Goal: Task Accomplishment & Management: Manage account settings

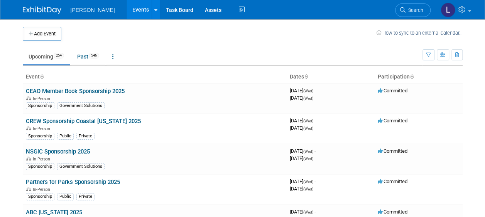
click at [212, 53] on ul "Upcoming 254 Past 546 All Events 800 Past and Upcoming Grouped Annually Events …" at bounding box center [222, 57] width 399 height 17
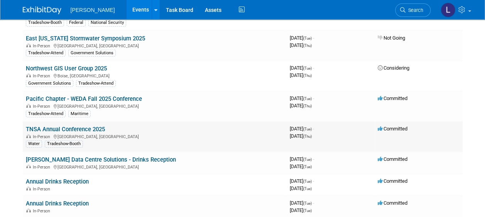
click at [50, 126] on link "TNSA Annual Conference 2025" at bounding box center [65, 129] width 79 height 7
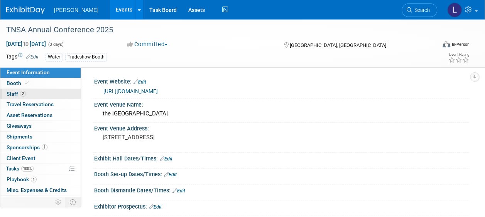
click at [50, 96] on link "2 Staff 2" at bounding box center [40, 94] width 80 height 10
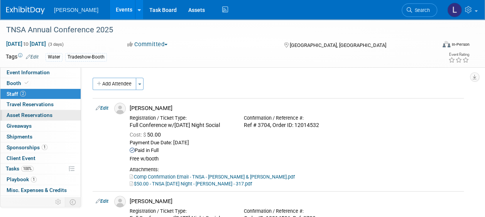
click at [46, 112] on span "Asset Reservations 0" at bounding box center [30, 115] width 46 height 6
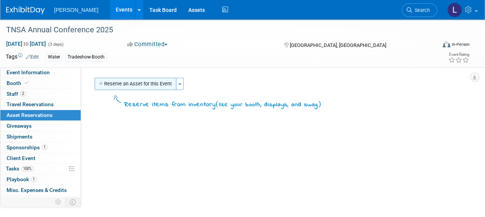
click at [118, 86] on button "Reserve an Asset for this Event" at bounding box center [135, 84] width 82 height 12
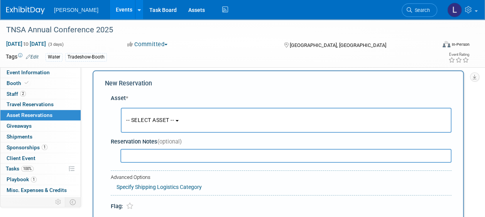
click at [170, 123] on span "-- SELECT ASSET --" at bounding box center [150, 120] width 48 height 6
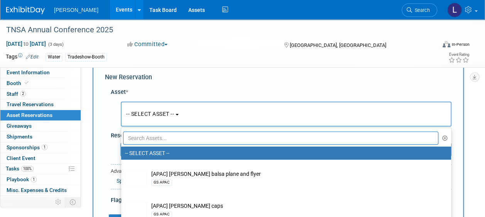
scroll to position [46, 0]
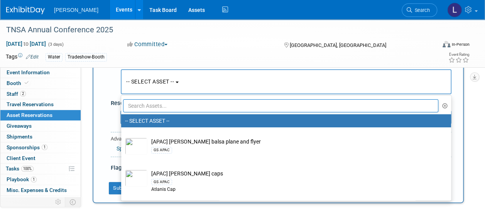
click at [152, 107] on input "text" at bounding box center [280, 105] width 315 height 13
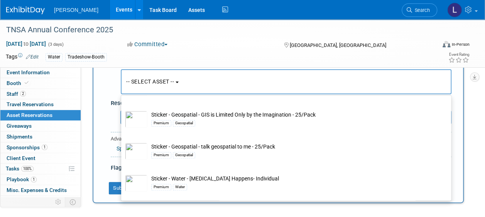
scroll to position [301, 0]
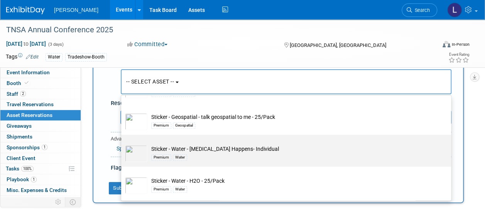
type input "stick"
click at [226, 153] on td "Sticker - Water - E.Coli Happens- Individual Premium Water" at bounding box center [291, 153] width 288 height 17
click at [122, 144] on input "Sticker - Water - E.Coli Happens- Individual Premium Water" at bounding box center [119, 141] width 5 height 5
select select "10727880"
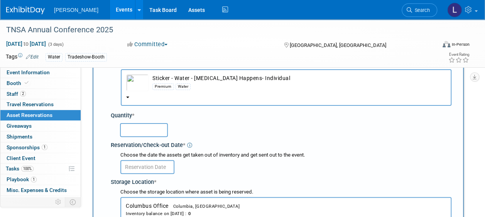
click at [164, 165] on input "text" at bounding box center [147, 167] width 54 height 14
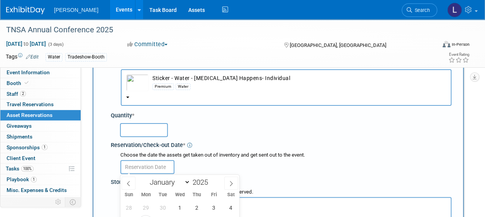
click at [170, 156] on div "Choose the date the assets get taken out of inventory and get sent out to the e…" at bounding box center [285, 155] width 331 height 7
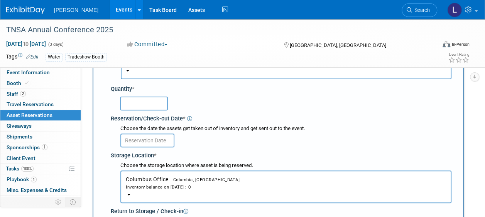
scroll to position [84, 0]
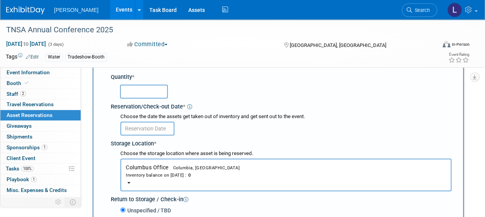
click at [223, 163] on button "Columbus Office Columbia, SC Inventory balance on Oct 6, 2025 : 0" at bounding box center [285, 175] width 331 height 33
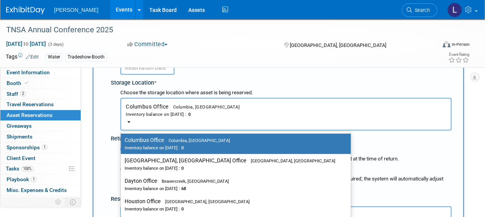
scroll to position [162, 0]
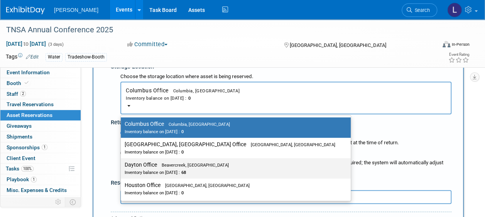
click at [207, 168] on label "Dayton Office Beavercreek, OH Inventory balance on Oct 6, 2025 : 68" at bounding box center [233, 168] width 218 height 17
click at [122, 168] on input "Dayton Office Beavercreek, OH Inventory balance on Oct 6, 2025 : 68" at bounding box center [119, 165] width 5 height 5
select select "11223930"
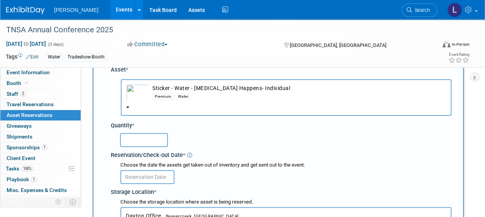
scroll to position [0, 0]
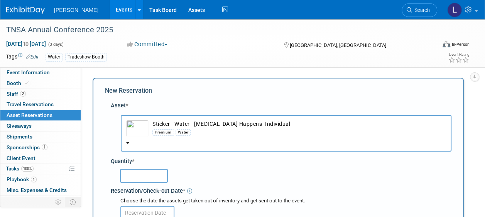
click at [286, 134] on div "Premium Water" at bounding box center [298, 132] width 293 height 9
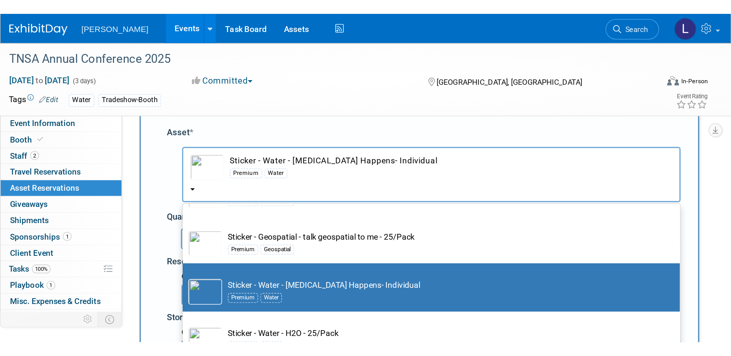
scroll to position [39, 0]
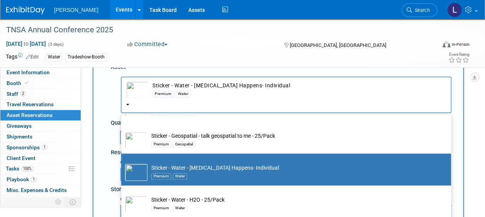
click at [257, 166] on td "Sticker - Water - E.Coli Happens- Individual Premium Water" at bounding box center [291, 172] width 288 height 17
click at [122, 163] on input "Sticker - Water - E.Coli Happens- Individual Premium Water" at bounding box center [119, 160] width 5 height 5
click at [291, 164] on td "Sticker - Water - E.Coli Happens- Individual Premium Water" at bounding box center [291, 172] width 288 height 17
click at [122, 163] on input "Sticker - Water - E.Coli Happens- Individual Premium Water" at bounding box center [119, 160] width 5 height 5
click at [241, 67] on div "TNSA Annual Conference 2025 Oct 21, 2025 to Oct 23, 2025 (3 days) Oct 21, 2025 …" at bounding box center [242, 43] width 485 height 48
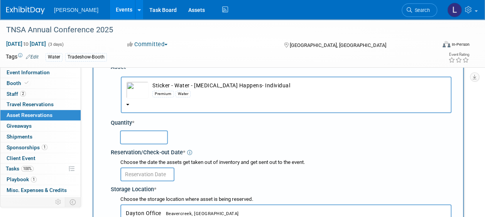
click at [251, 172] on div at bounding box center [285, 174] width 331 height 15
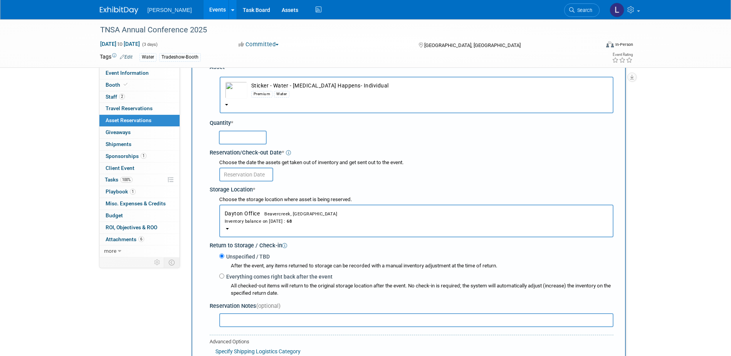
drag, startPoint x: 192, startPoint y: 8, endPoint x: 197, endPoint y: 8, distance: 4.6
click at [204, 8] on link "Events" at bounding box center [218, 9] width 28 height 19
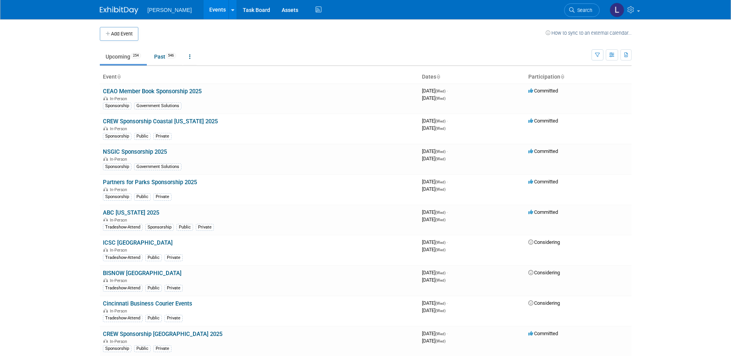
scroll to position [1663, 0]
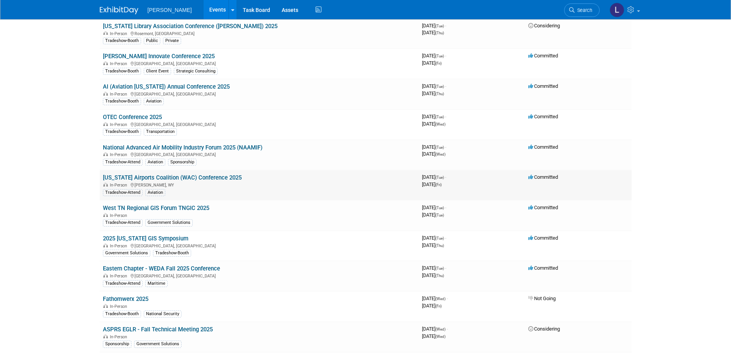
click at [214, 177] on link "[US_STATE] Airports Coalition (WAC) Conference 2025" at bounding box center [172, 177] width 139 height 7
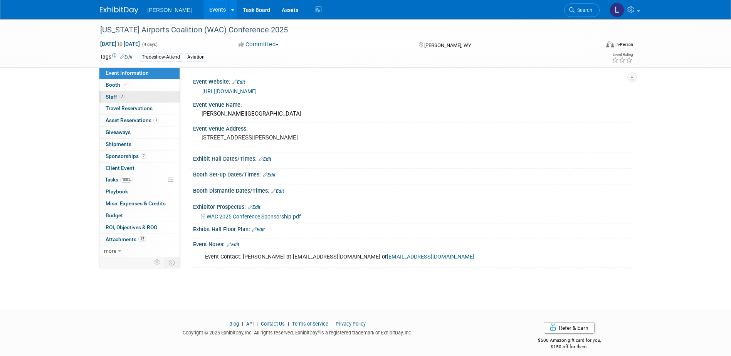
click at [132, 98] on link "7 Staff 7" at bounding box center [139, 97] width 80 height 12
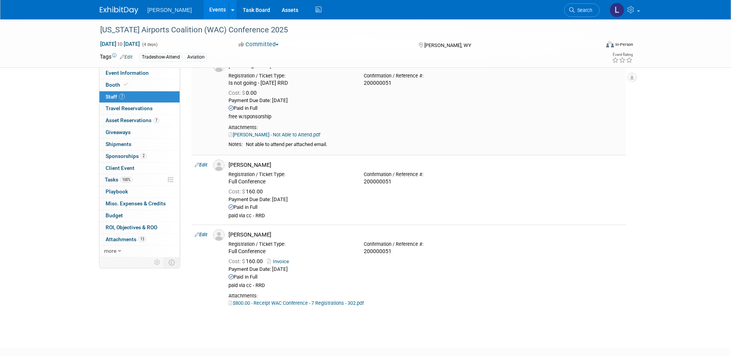
scroll to position [347, 0]
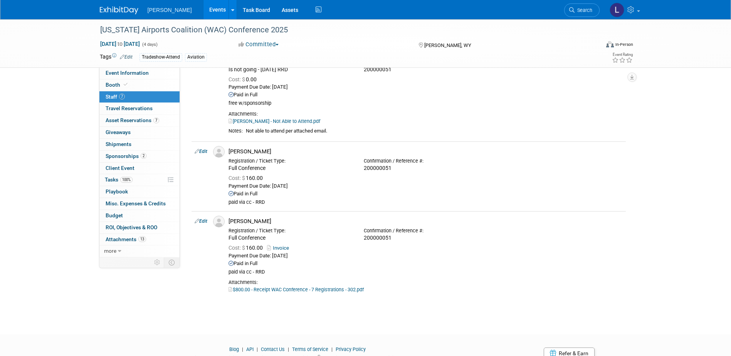
click at [204, 6] on link "Events" at bounding box center [218, 9] width 28 height 19
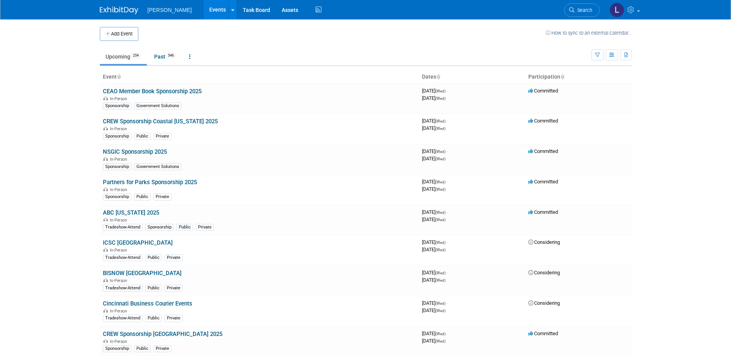
scroll to position [2391, 0]
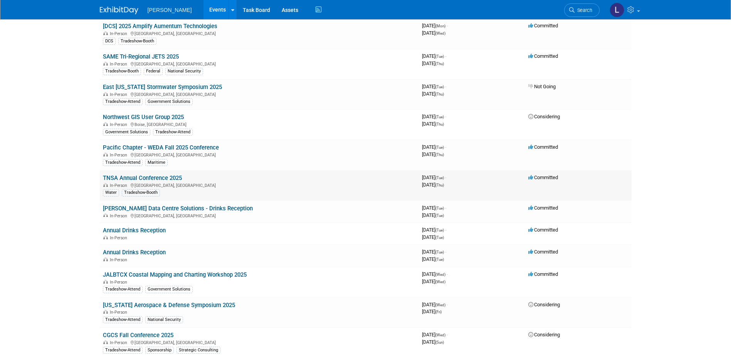
click at [179, 176] on link "TNSA Annual Conference 2025" at bounding box center [142, 178] width 79 height 7
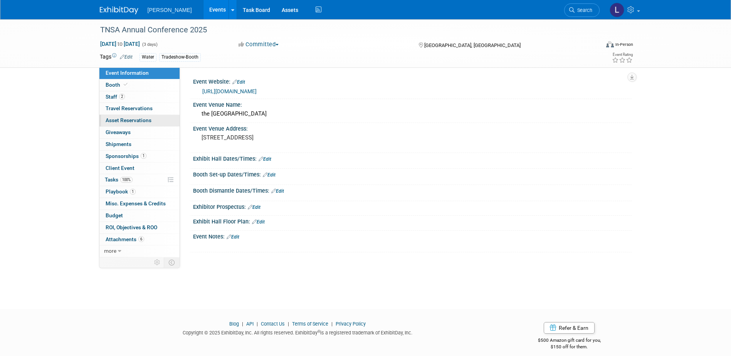
click at [144, 119] on span "Asset Reservations 0" at bounding box center [129, 120] width 46 height 6
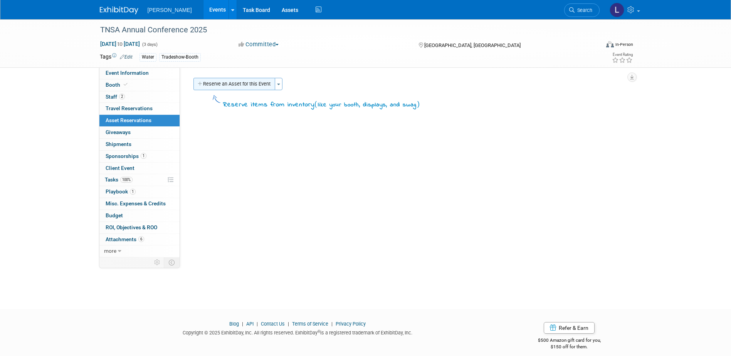
click at [233, 88] on button "Reserve an Asset for this Event" at bounding box center [234, 84] width 82 height 12
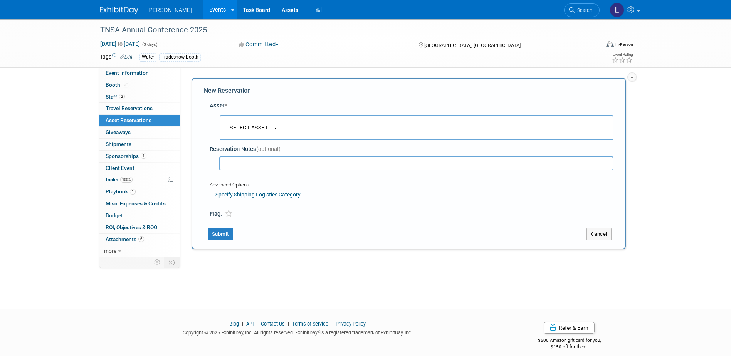
scroll to position [7, 0]
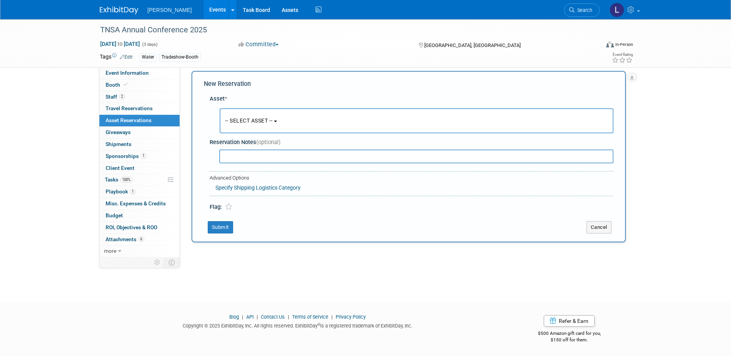
click at [247, 128] on button "-- SELECT ASSET --" at bounding box center [417, 120] width 394 height 25
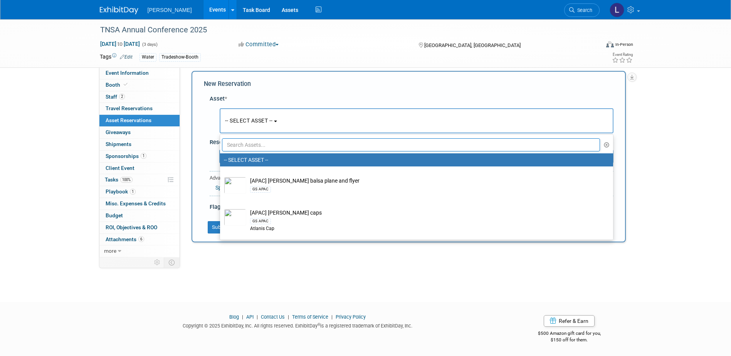
click at [249, 141] on input "text" at bounding box center [411, 144] width 379 height 13
type input "stick"
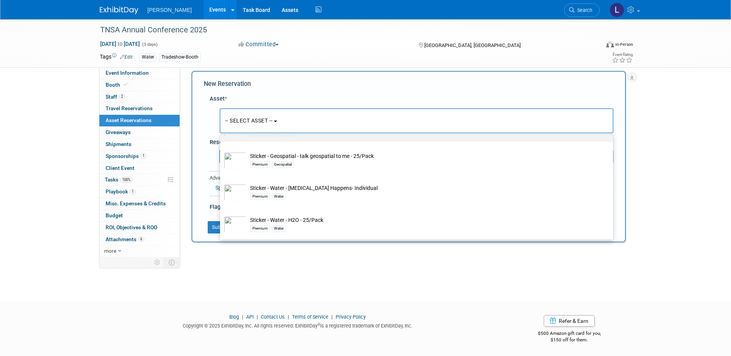
scroll to position [304, 0]
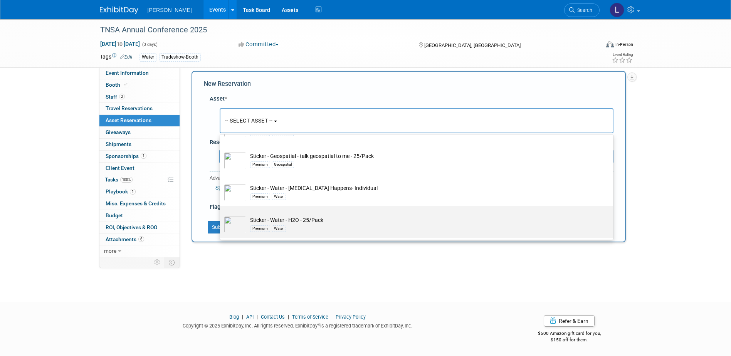
click at [318, 221] on td "Sticker - Water - H2O - 25/Pack Premium Water" at bounding box center [422, 224] width 352 height 17
click at [221, 215] on input "Sticker - Water - H2O - 25/Pack Premium Water" at bounding box center [218, 212] width 5 height 5
select select "10727879"
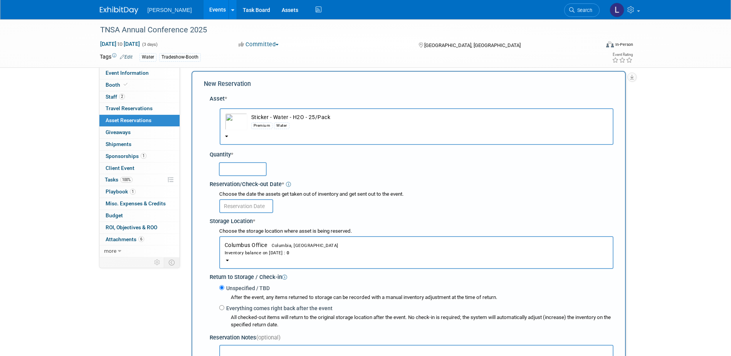
click at [307, 246] on button "Columbus Office Columbia, SC Inventory balance on Oct 6, 2025 : 0" at bounding box center [416, 252] width 394 height 33
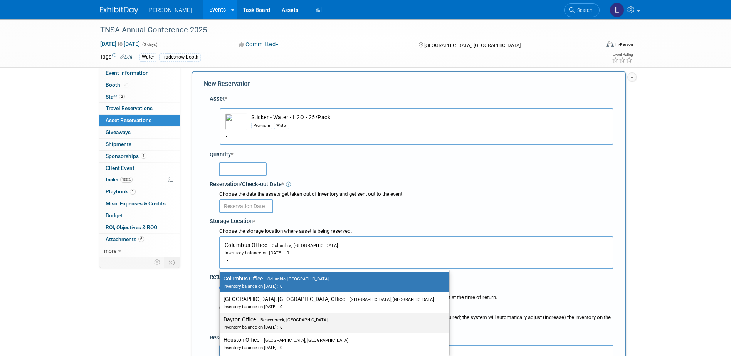
click at [285, 325] on div "Inventory balance on Oct 6, 2025 : 6" at bounding box center [329, 326] width 210 height 7
click at [221, 322] on input "Dayton Office Beavercreek, OH Inventory balance on Oct 6, 2025 : 6" at bounding box center [218, 319] width 5 height 5
select select "11223930"
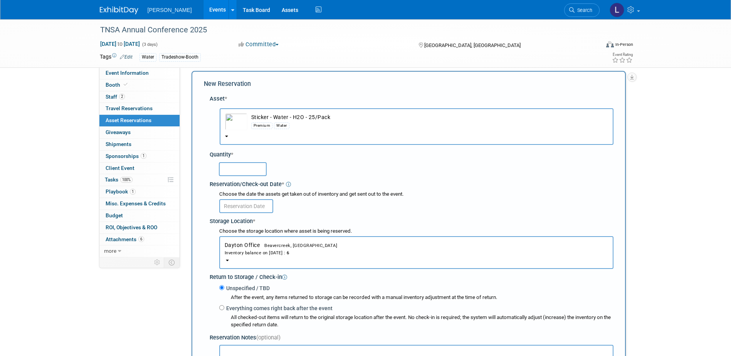
click at [252, 174] on input "text" at bounding box center [243, 169] width 48 height 14
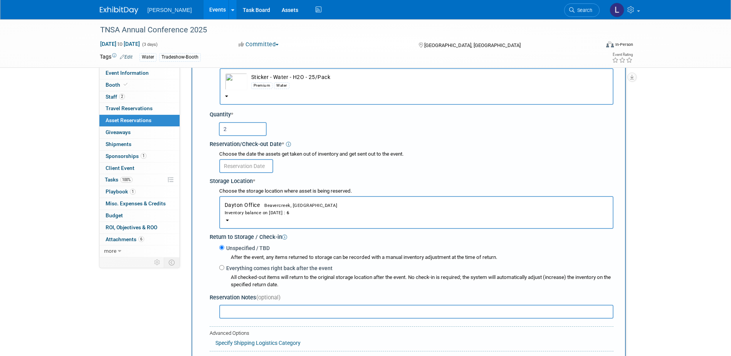
scroll to position [84, 0]
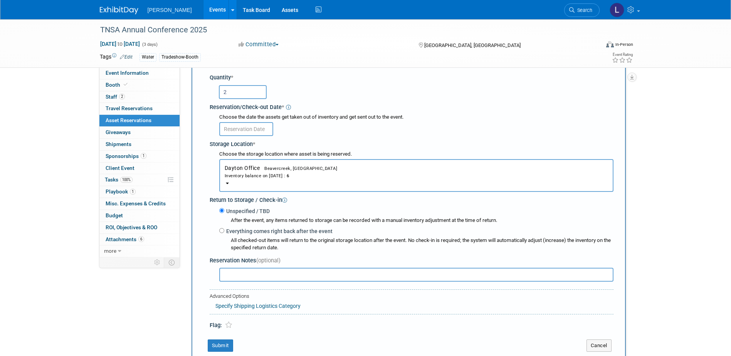
type input "2"
click at [242, 132] on input "text" at bounding box center [246, 129] width 54 height 14
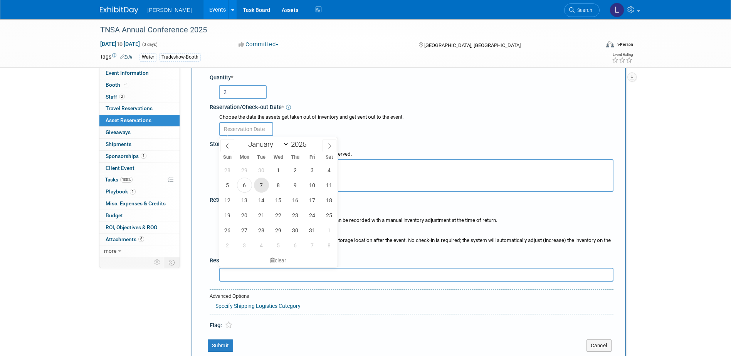
click at [261, 188] on span "7" at bounding box center [261, 185] width 15 height 15
type input "Oct 7, 2025"
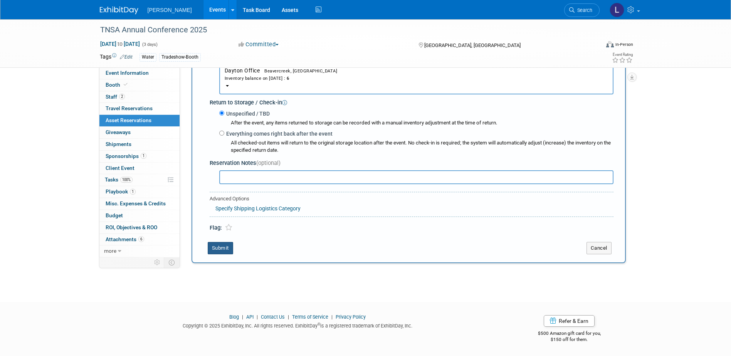
click at [222, 245] on button "Submit" at bounding box center [220, 248] width 25 height 12
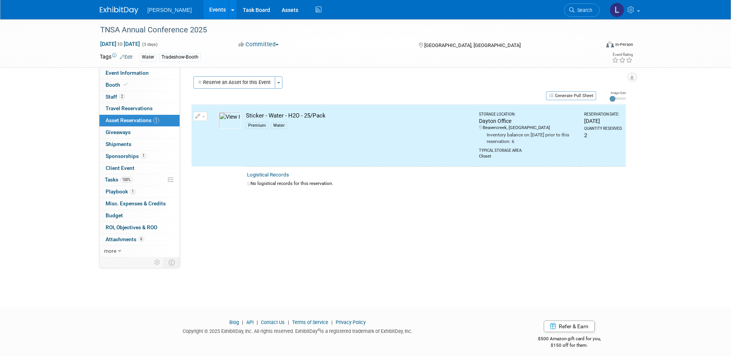
scroll to position [0, 0]
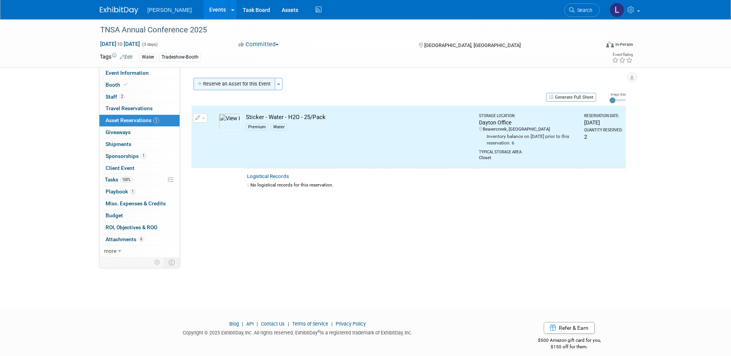
click at [236, 83] on button "Reserve an Asset for this Event" at bounding box center [234, 84] width 82 height 12
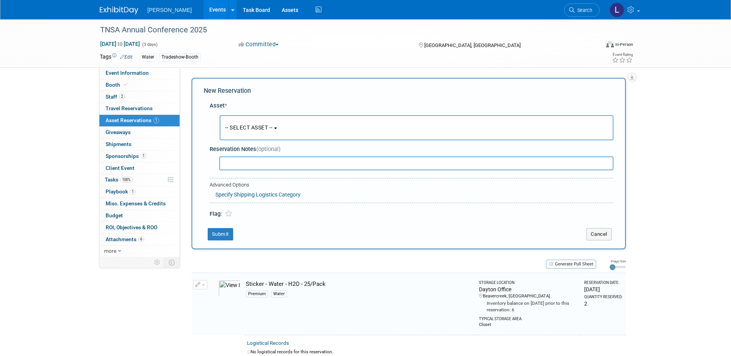
scroll to position [7, 0]
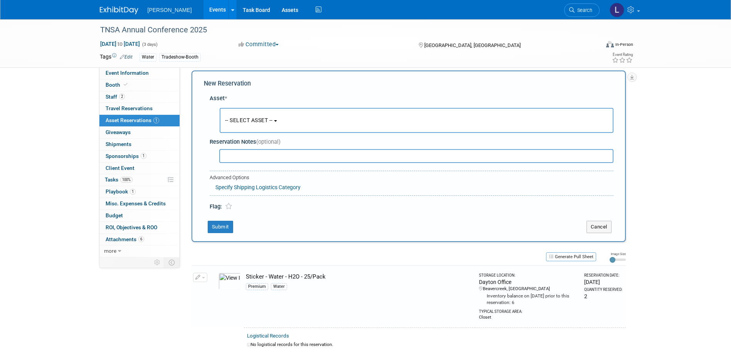
click at [245, 121] on span "-- SELECT ASSET --" at bounding box center [249, 120] width 48 height 6
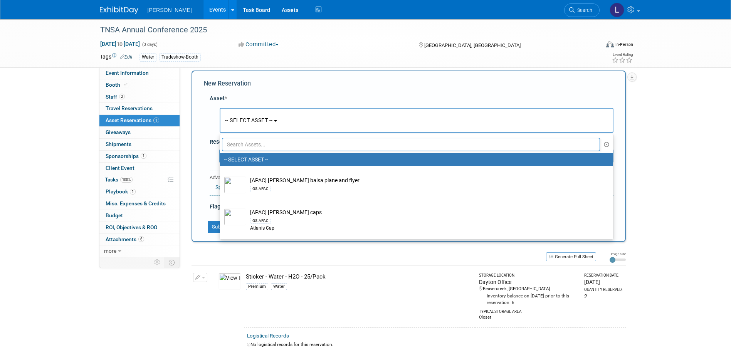
click at [249, 147] on input "text" at bounding box center [411, 144] width 379 height 13
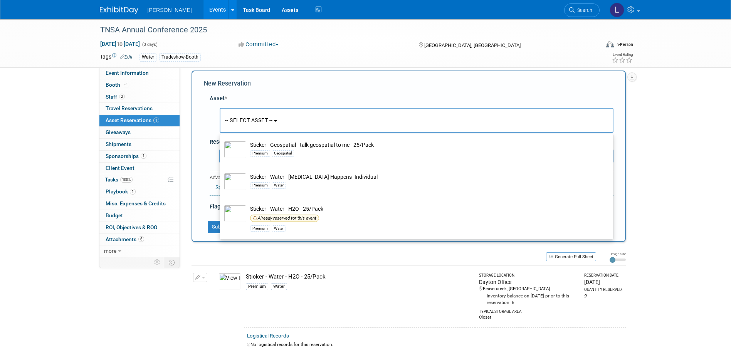
scroll to position [315, 0]
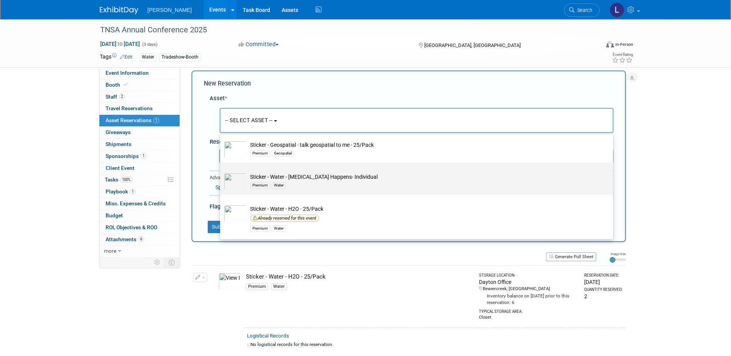
type input "stick"
click at [320, 182] on div "Premium Water" at bounding box center [424, 185] width 348 height 9
click at [221, 172] on input "Sticker - Water - E.Coli Happens- Individual Premium Water" at bounding box center [218, 169] width 5 height 5
select select "10727880"
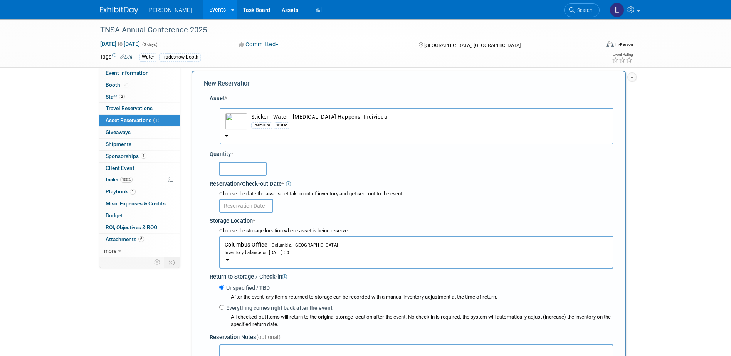
click at [241, 173] on input "text" at bounding box center [243, 169] width 48 height 14
type input "30"
click at [246, 202] on input "text" at bounding box center [246, 206] width 54 height 14
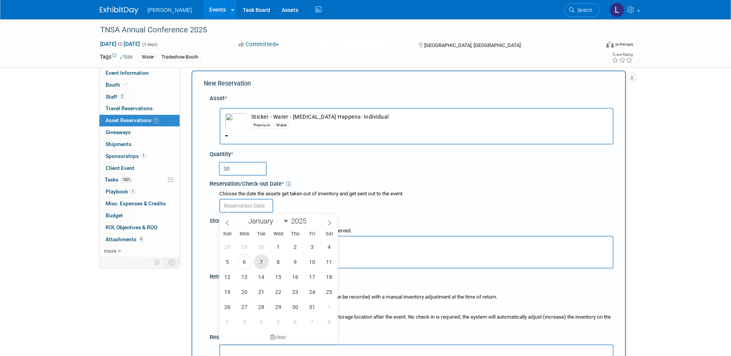
click at [256, 263] on span "7" at bounding box center [261, 261] width 15 height 15
type input "Oct 7, 2025"
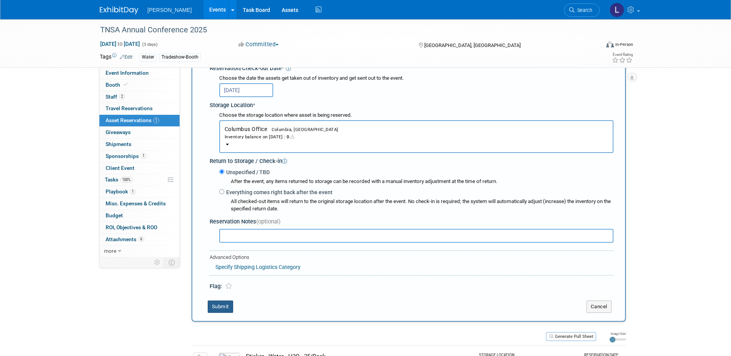
click at [216, 308] on button "Submit" at bounding box center [220, 307] width 25 height 12
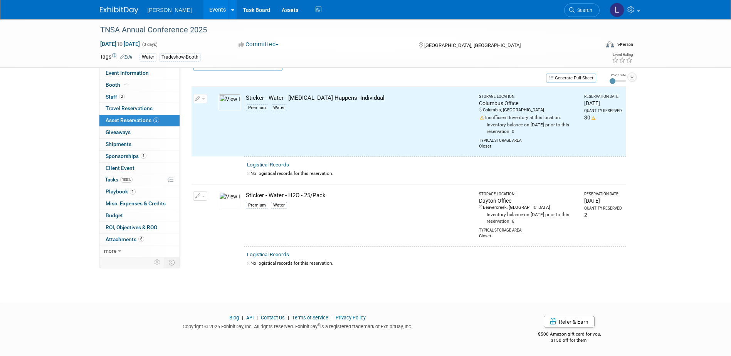
scroll to position [10, 0]
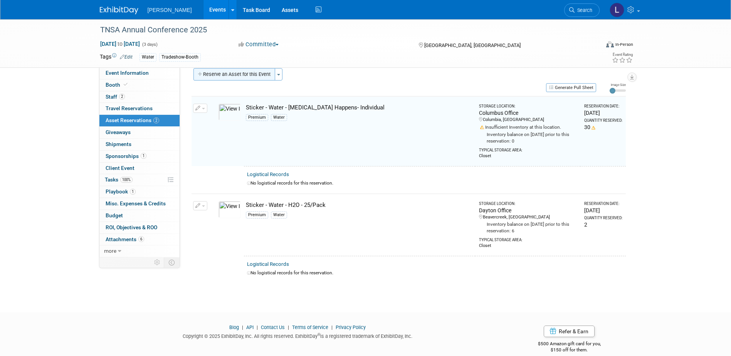
click at [231, 75] on button "Reserve an Asset for this Event" at bounding box center [234, 74] width 82 height 12
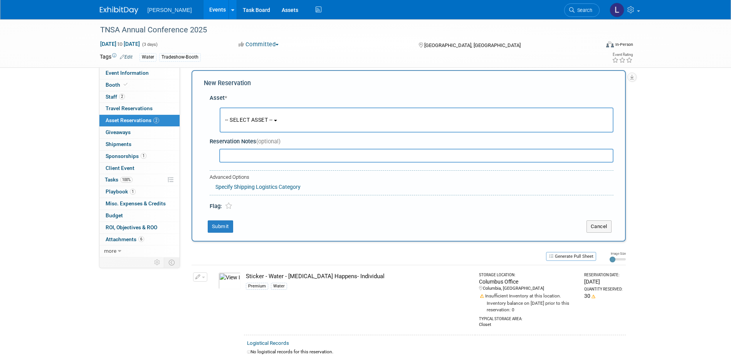
scroll to position [7, 0]
click at [253, 119] on span "-- SELECT ASSET --" at bounding box center [249, 120] width 48 height 6
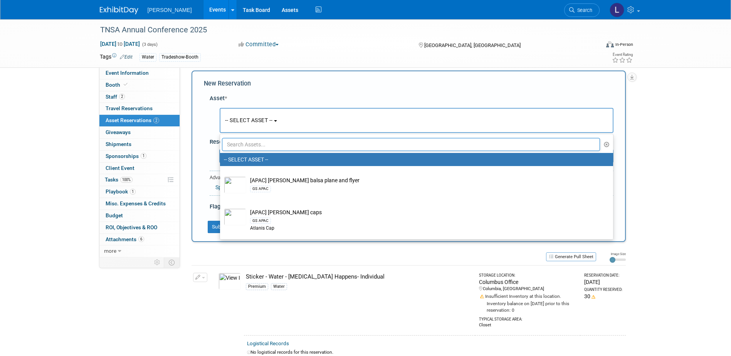
click at [262, 146] on input "text" at bounding box center [411, 144] width 379 height 13
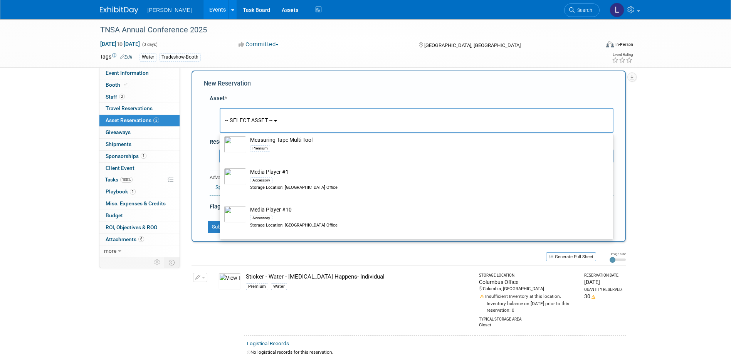
scroll to position [10176, 0]
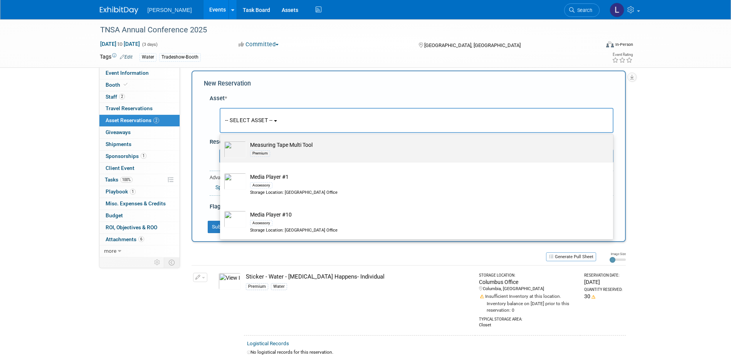
click at [334, 158] on div "Premium" at bounding box center [424, 153] width 348 height 9
click at [221, 140] on input "Measuring Tape Multi Tool Premium" at bounding box center [218, 137] width 5 height 5
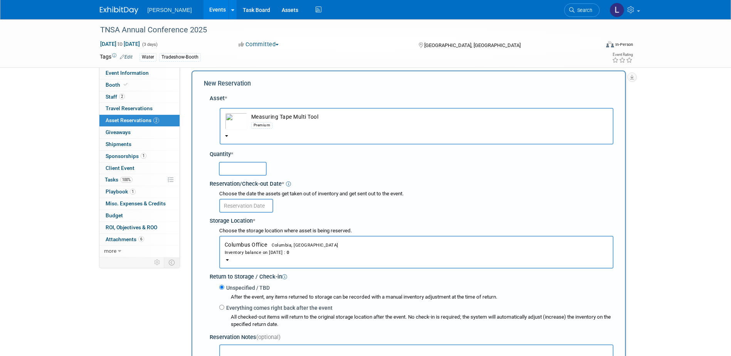
click at [311, 261] on button "Columbus Office Columbia, SC Inventory balance on Oct 6, 2025 : 0" at bounding box center [416, 252] width 394 height 33
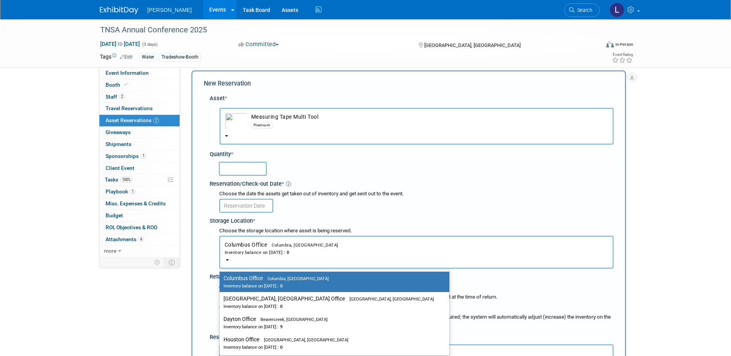
click at [301, 130] on span "Measuring Tape Multi Tool Premium" at bounding box center [416, 128] width 383 height 6
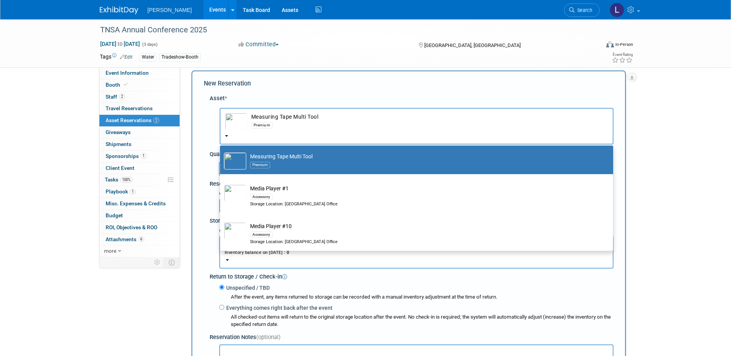
click at [320, 99] on div "Premium Aviation Water" at bounding box center [424, 94] width 348 height 9
click at [221, 81] on input "Light Up Fans Premium Aviation Water" at bounding box center [218, 78] width 5 height 5
select select "10724409"
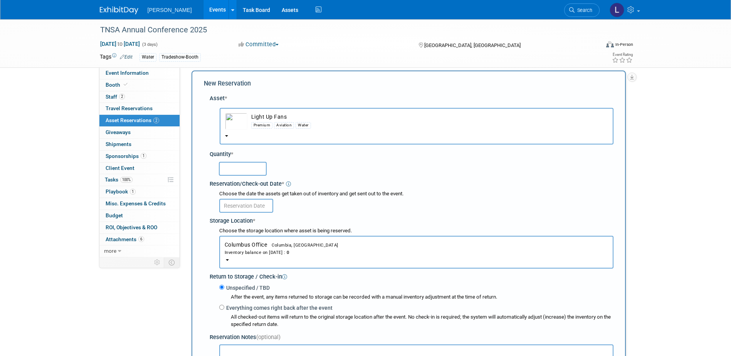
click at [315, 256] on button "Columbus Office Columbia, SC Inventory balance on Oct 6, 2025 : 0" at bounding box center [416, 252] width 394 height 33
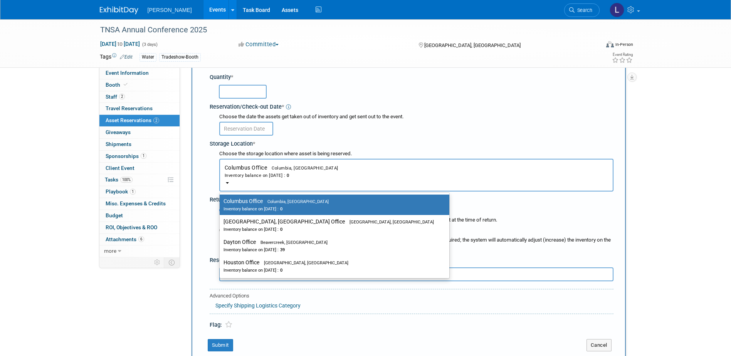
click at [336, 107] on div "Reservation/Check-out Date *" at bounding box center [412, 106] width 404 height 10
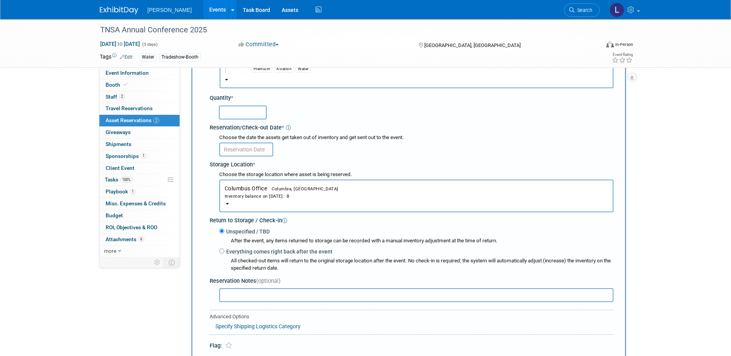
scroll to position [0, 0]
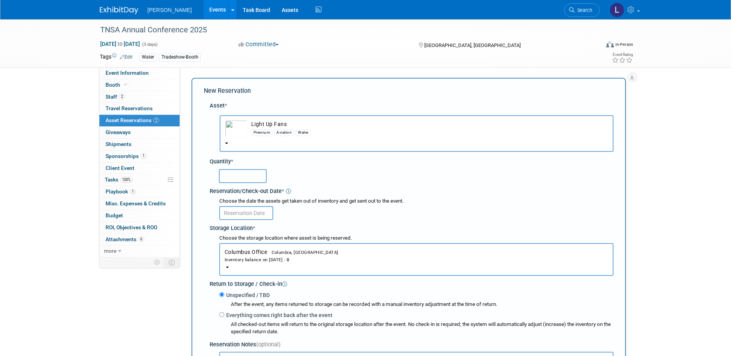
click at [324, 130] on div "Premium Aviation Water" at bounding box center [429, 132] width 357 height 9
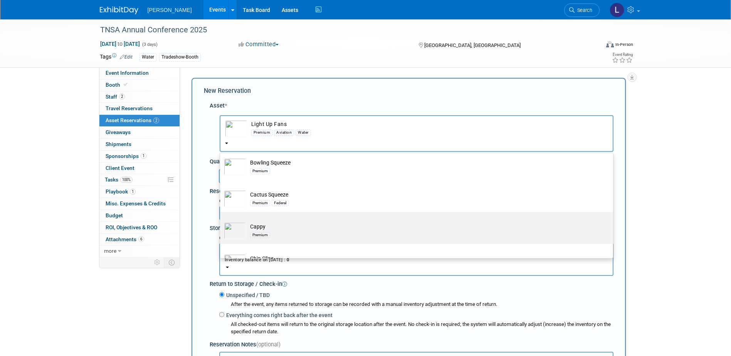
scroll to position [3392, 0]
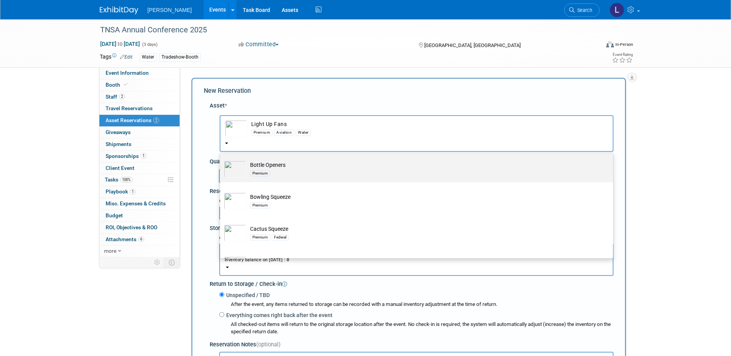
click at [350, 178] on div "Premium" at bounding box center [424, 173] width 348 height 9
click at [221, 160] on input "Bottle Openers Premium" at bounding box center [218, 157] width 5 height 5
radio input "true"
select select "10724448"
radio input "false"
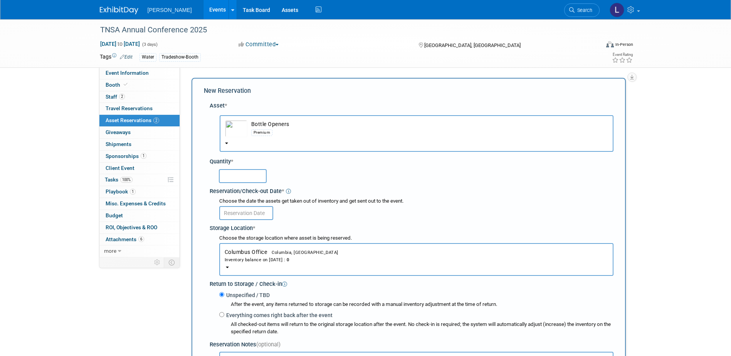
click at [268, 177] on div at bounding box center [416, 175] width 395 height 15
click at [326, 262] on div "Inventory balance on Oct 6, 2025 : 0" at bounding box center [417, 259] width 384 height 7
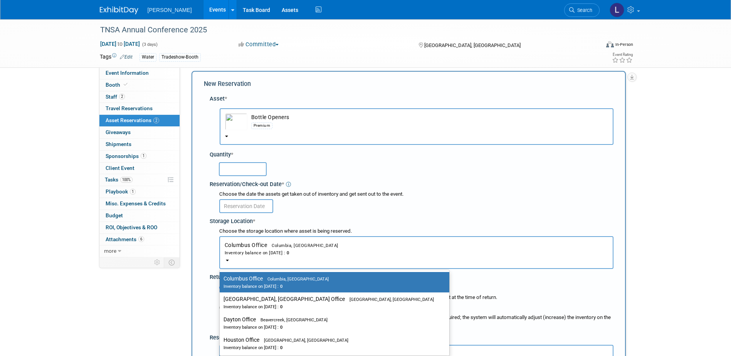
scroll to position [0, 0]
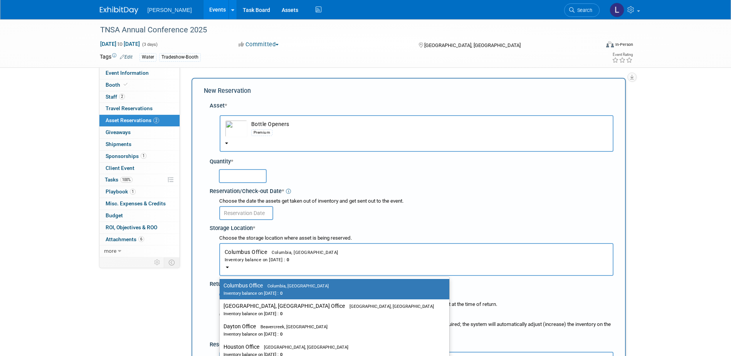
click at [319, 126] on td "Bottle Openers Premium" at bounding box center [427, 128] width 361 height 17
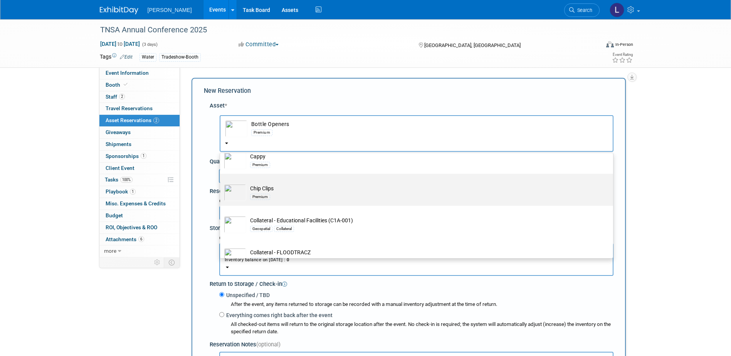
scroll to position [3508, 0]
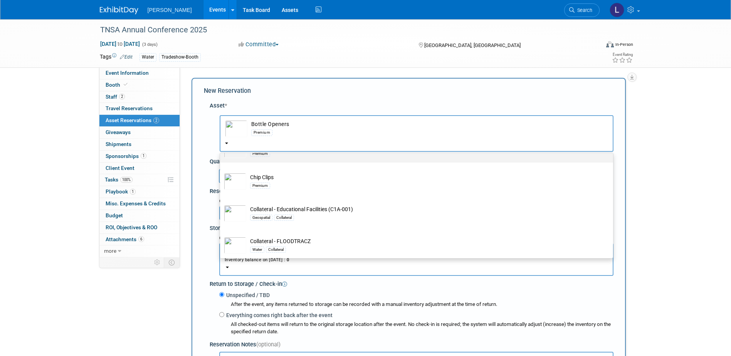
click at [321, 158] on td "Cappy Premium" at bounding box center [422, 149] width 352 height 17
click at [221, 140] on input "Cappy Premium" at bounding box center [218, 137] width 5 height 5
select select "10726134"
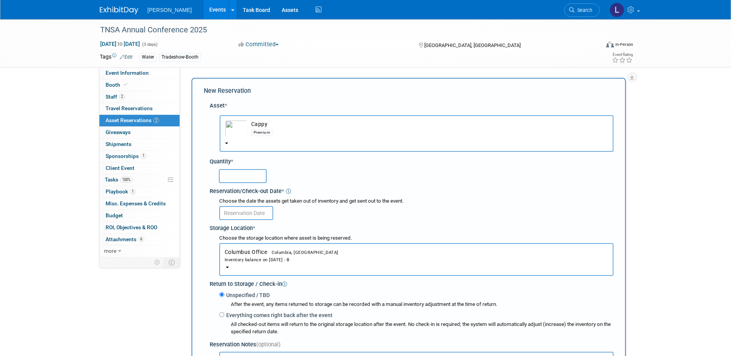
click at [336, 252] on button "Columbus Office Columbia, SC Inventory balance on Oct 6, 2025 : 0" at bounding box center [416, 259] width 394 height 33
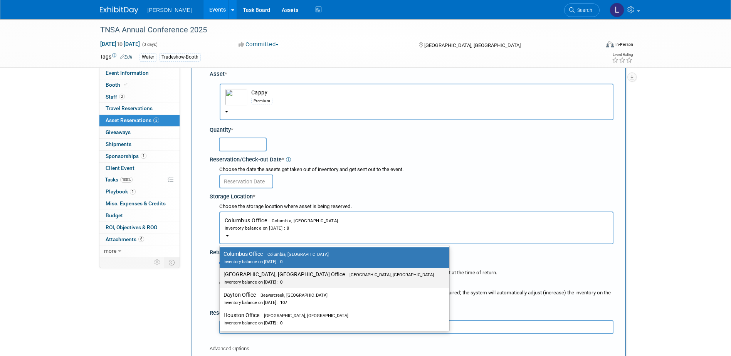
scroll to position [39, 0]
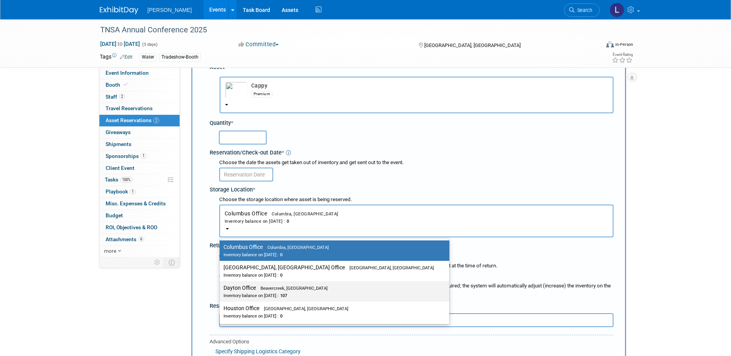
click at [296, 292] on div "Inventory balance on Oct 6, 2025 : 107" at bounding box center [329, 295] width 210 height 7
click at [221, 291] on input "Dayton Office Beavercreek, OH Inventory balance on Oct 6, 2025 : 107" at bounding box center [218, 288] width 5 height 5
select select "11223930"
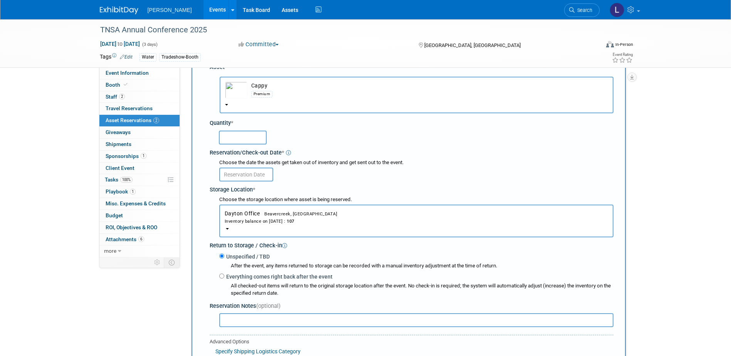
click at [258, 140] on input "text" at bounding box center [243, 138] width 48 height 14
type input "20"
click at [266, 173] on input "text" at bounding box center [246, 175] width 54 height 14
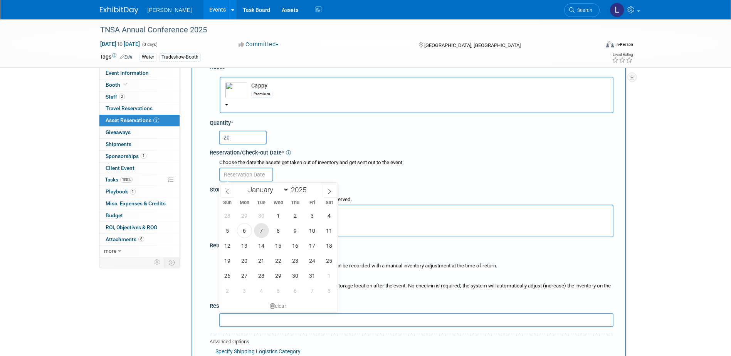
click at [260, 231] on span "7" at bounding box center [261, 230] width 15 height 15
type input "[DATE]"
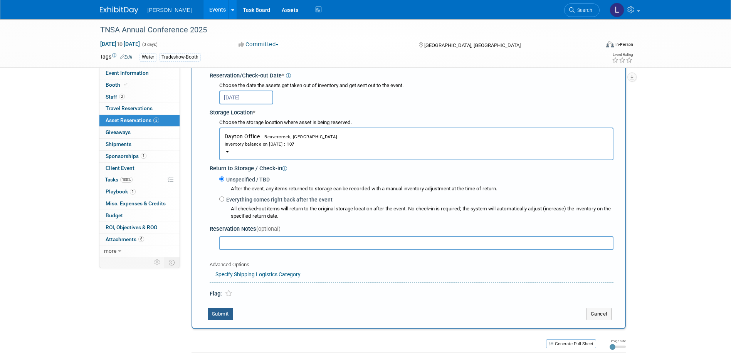
drag, startPoint x: 229, startPoint y: 313, endPoint x: 237, endPoint y: 295, distance: 19.7
click at [229, 313] on button "Submit" at bounding box center [220, 314] width 25 height 12
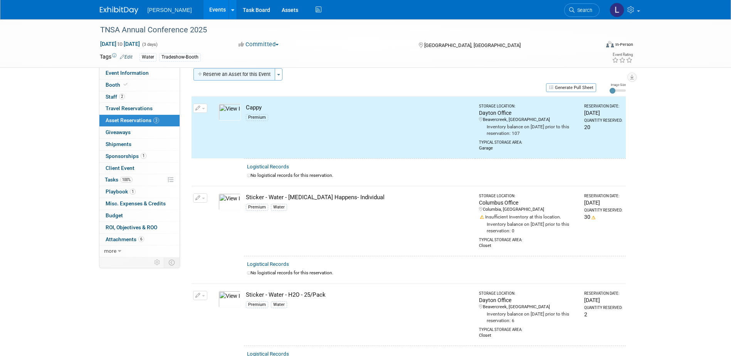
click at [255, 76] on button "Reserve an Asset for this Event" at bounding box center [234, 74] width 82 height 12
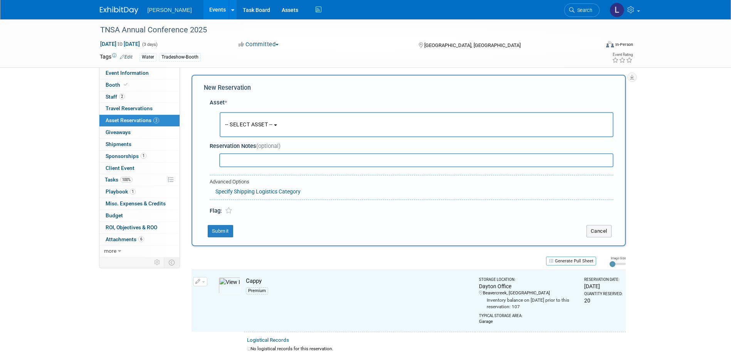
scroll to position [7, 0]
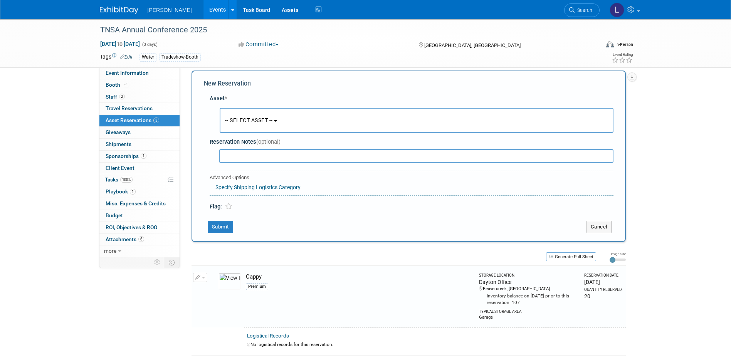
click at [274, 116] on button "-- SELECT ASSET --" at bounding box center [417, 120] width 394 height 25
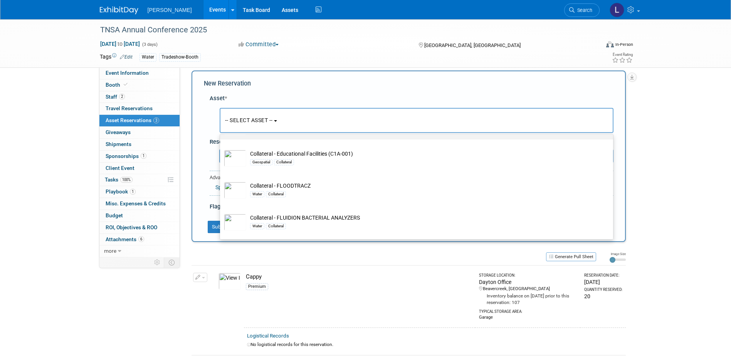
scroll to position [3546, 0]
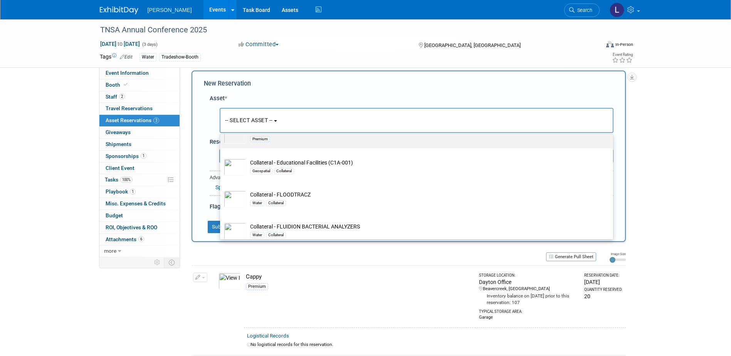
click at [305, 144] on td "Chip Clips Premium" at bounding box center [422, 135] width 352 height 17
click at [221, 126] on input "Chip Clips Premium" at bounding box center [218, 123] width 5 height 5
radio input "true"
select select "10723115"
radio input "false"
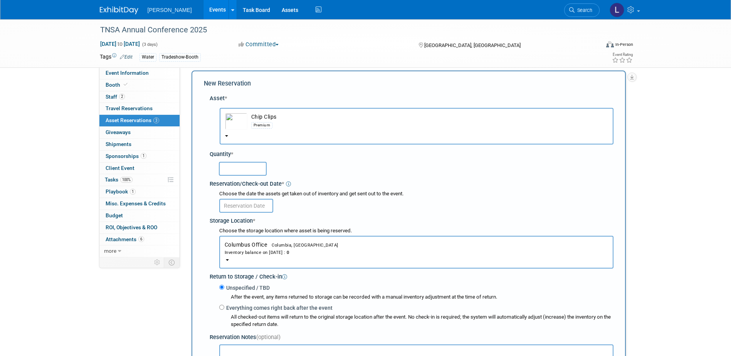
click at [340, 266] on button "Columbus Office Columbia, SC Inventory balance on Oct 6, 2025 : 0" at bounding box center [416, 252] width 394 height 33
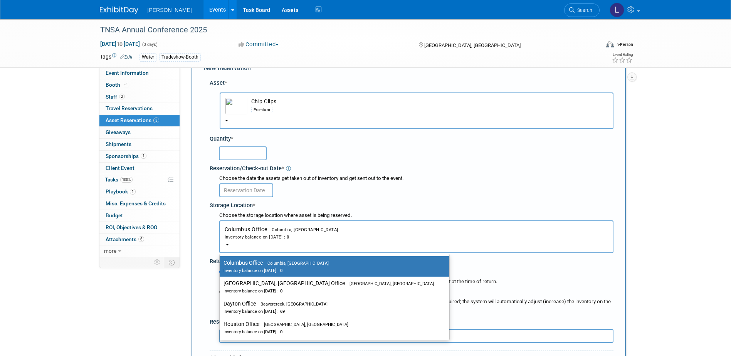
scroll to position [0, 0]
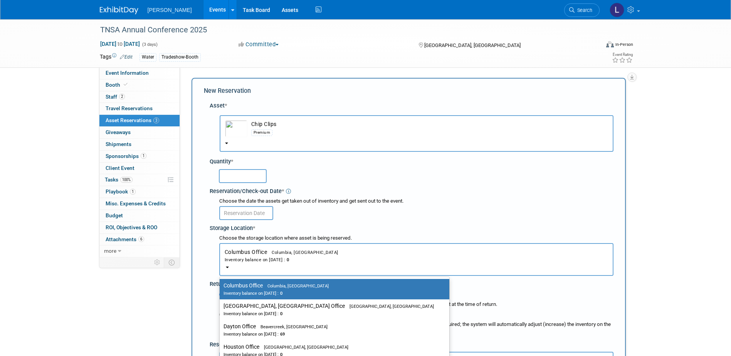
click at [307, 141] on button "Chip Clips Premium" at bounding box center [417, 133] width 394 height 37
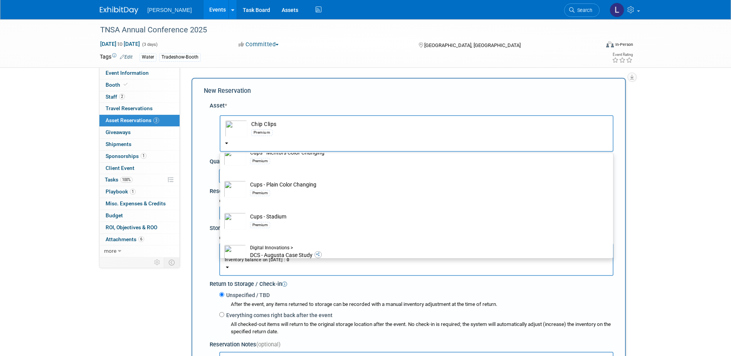
scroll to position [4240, 0]
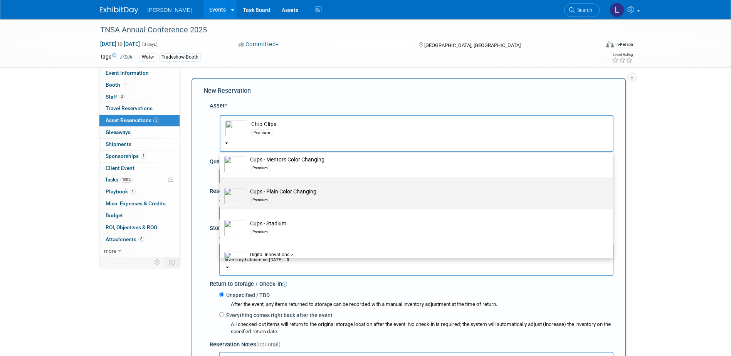
click at [354, 205] on td "Cups - Plain Color Changing Premium" at bounding box center [422, 196] width 352 height 17
click at [221, 187] on input "Cups - Plain Color Changing Premium" at bounding box center [218, 184] width 5 height 5
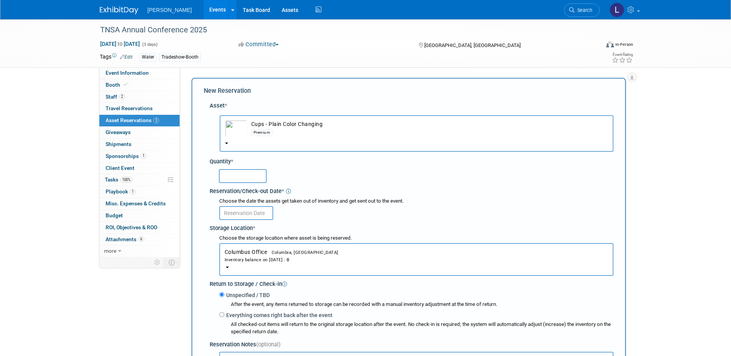
click at [338, 262] on div "Inventory balance on Oct 6, 2025 : 0" at bounding box center [417, 259] width 384 height 7
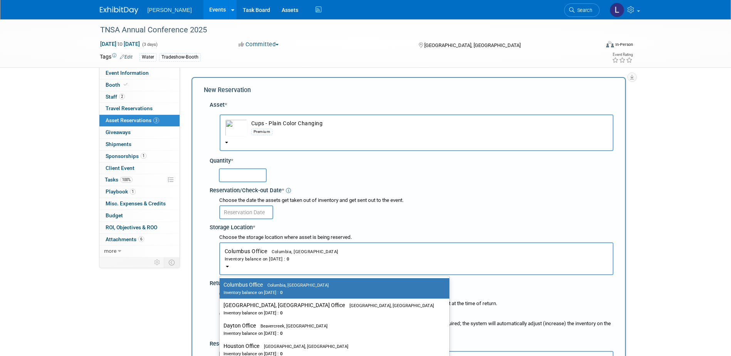
scroll to position [0, 0]
click at [328, 133] on div "Premium" at bounding box center [429, 132] width 357 height 9
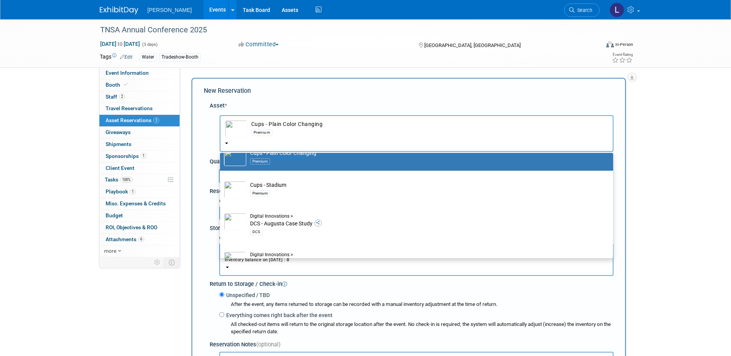
scroll to position [4240, 0]
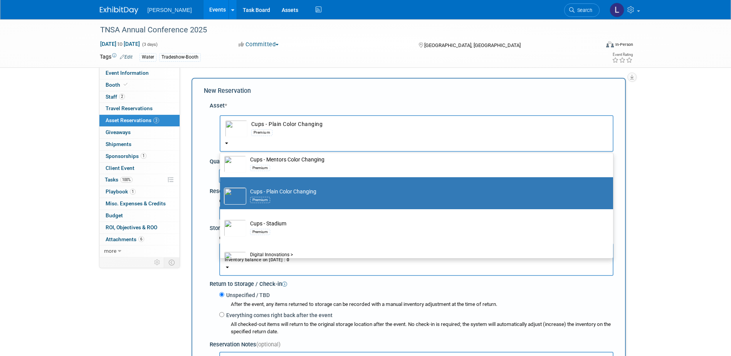
click at [322, 141] on td "Cups - Gray Solo Premium" at bounding box center [422, 132] width 352 height 17
click at [221, 123] on input "Cups - Gray Solo Premium" at bounding box center [218, 120] width 5 height 5
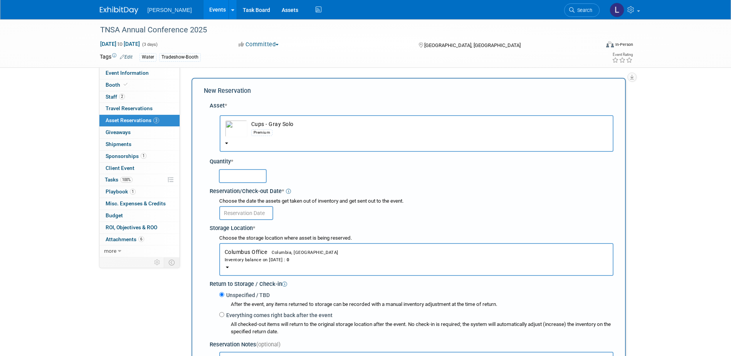
click at [333, 268] on button "Columbus Office Columbia, SC Inventory balance on Oct 6, 2025 : 0" at bounding box center [416, 259] width 394 height 33
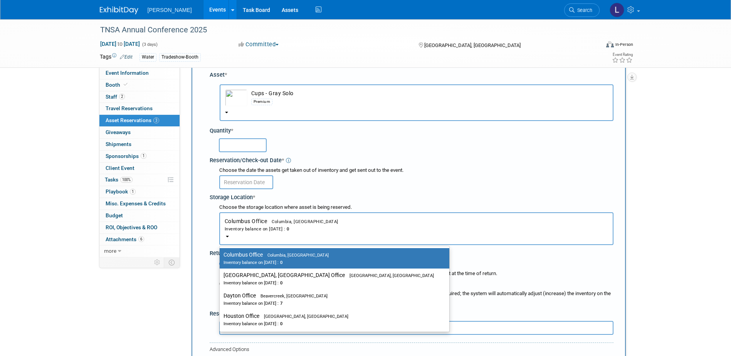
scroll to position [39, 0]
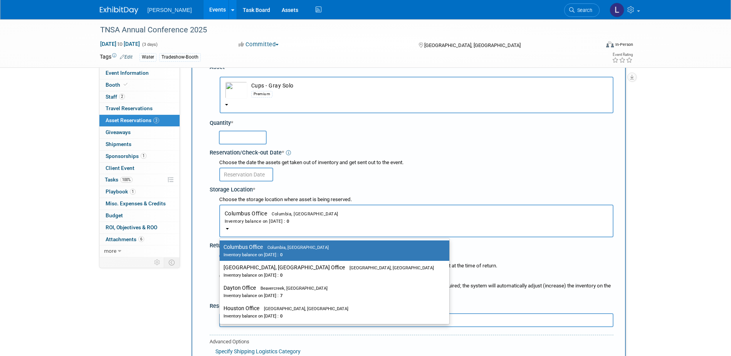
click at [304, 90] on div "Premium" at bounding box center [429, 93] width 357 height 9
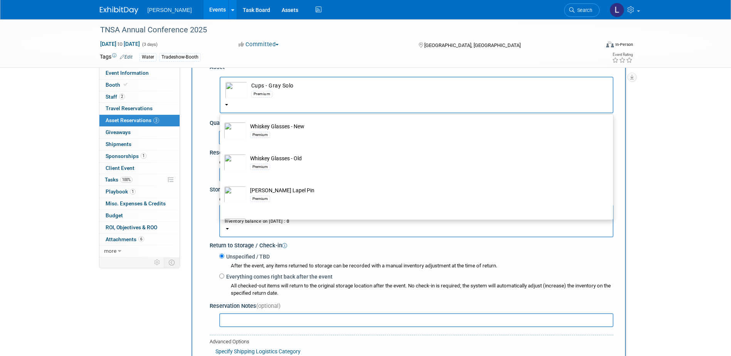
scroll to position [13414, 0]
click at [368, 78] on td "Umbrellas Premium" at bounding box center [422, 69] width 352 height 17
click at [221, 60] on input "Umbrellas Premium" at bounding box center [218, 57] width 5 height 5
select select "10723126"
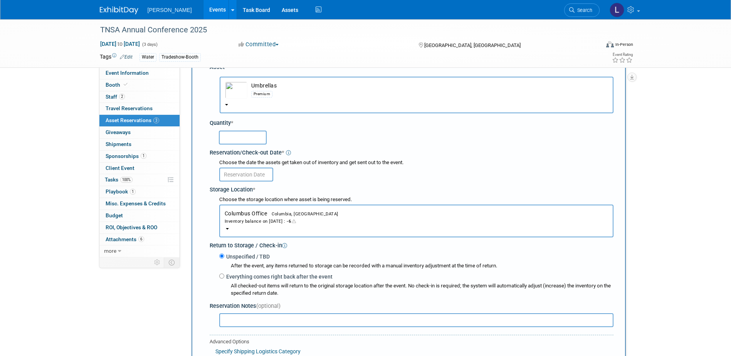
click at [372, 222] on div "Inventory balance on Oct 6, 2025 : -6" at bounding box center [417, 220] width 384 height 7
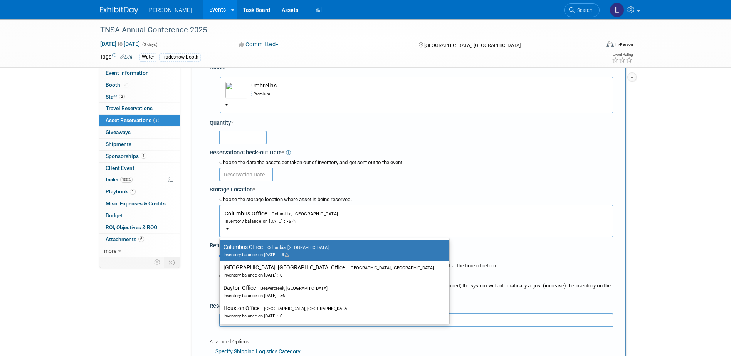
click at [331, 108] on button "Umbrellas Premium" at bounding box center [417, 95] width 394 height 37
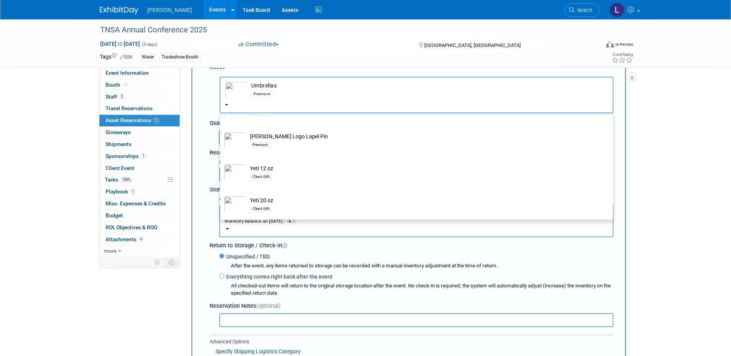
scroll to position [13638, 0]
click at [347, 249] on div "Return to Storage / Check-in" at bounding box center [412, 244] width 404 height 10
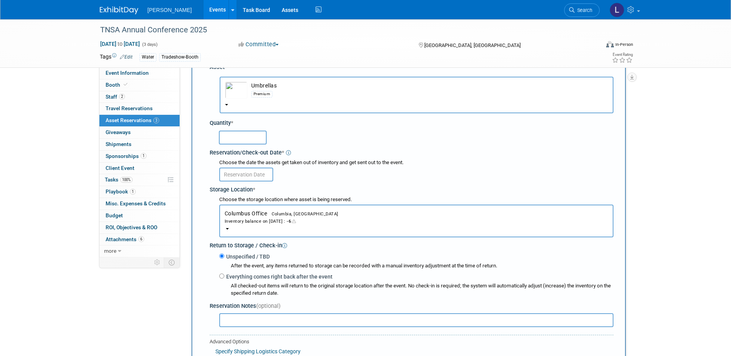
click at [633, 162] on div "Event Information Event Info Booth Booth 2 Staff 2 Staff 0 Travel Reservations …" at bounding box center [365, 344] width 543 height 726
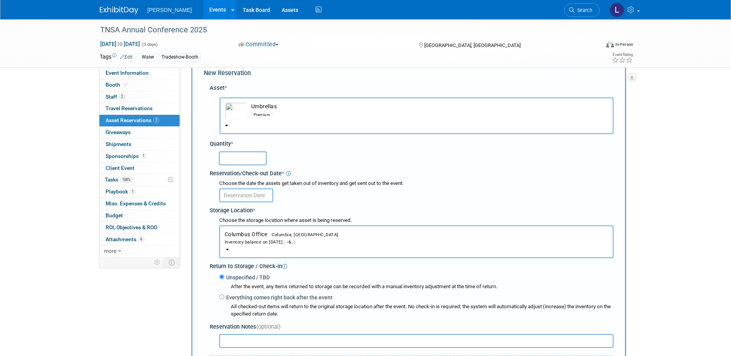
scroll to position [0, 0]
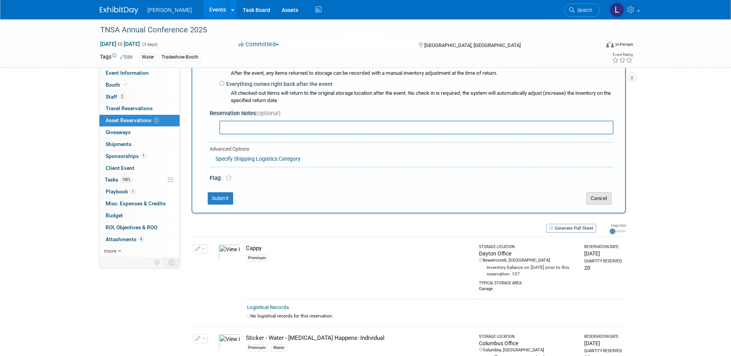
click at [602, 199] on button "Cancel" at bounding box center [599, 198] width 25 height 12
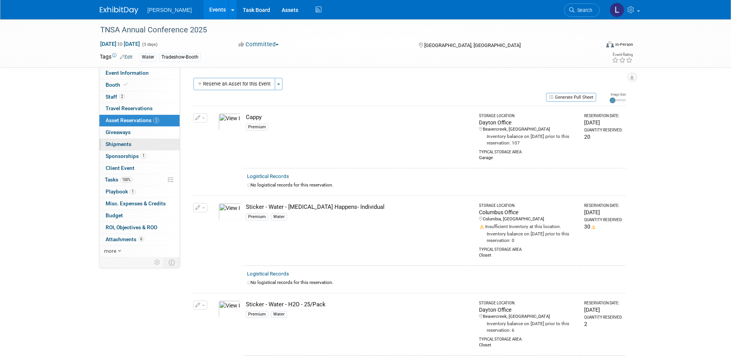
drag, startPoint x: 141, startPoint y: 145, endPoint x: 150, endPoint y: 147, distance: 8.3
click at [141, 145] on link "0 Shipments 0" at bounding box center [139, 145] width 80 height 12
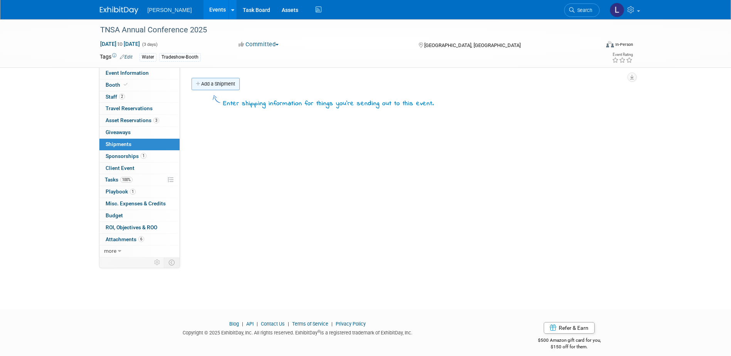
click at [216, 89] on link "Add a Shipment" at bounding box center [216, 84] width 48 height 12
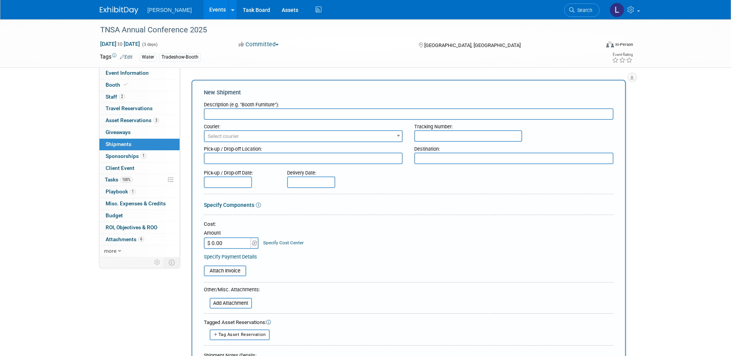
click at [235, 114] on input "text" at bounding box center [409, 114] width 410 height 12
type input "Ship to James Riddle"
click at [204, 4] on link "Events" at bounding box center [218, 9] width 28 height 19
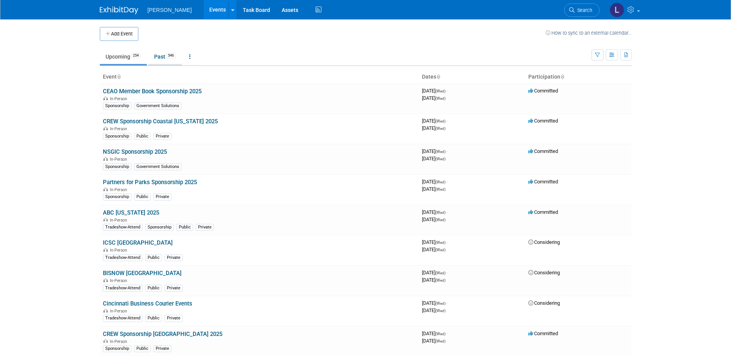
click at [168, 63] on link "Past 546" at bounding box center [165, 56] width 34 height 15
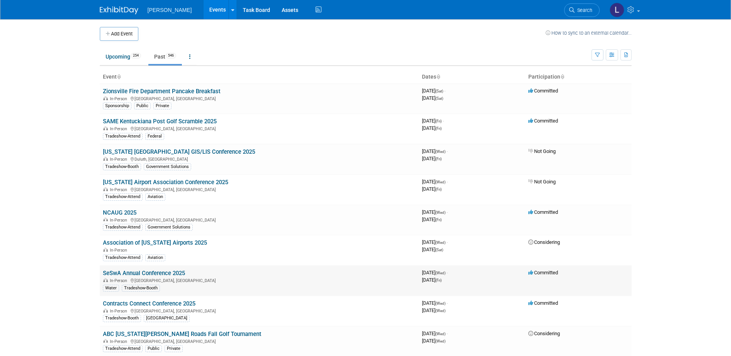
click at [150, 269] on td "SeSwA Annual Conference 2025 In-Person Hilton Head Island, SC Water Tradeshow-B…" at bounding box center [259, 281] width 319 height 30
click at [151, 273] on link "SeSwA Annual Conference 2025" at bounding box center [144, 273] width 82 height 7
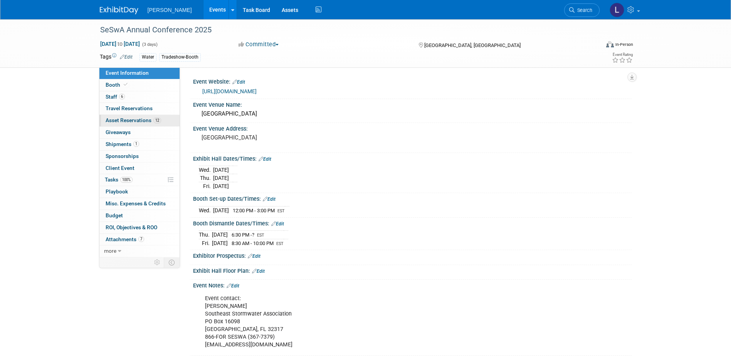
click at [150, 118] on span "Asset Reservations 12" at bounding box center [134, 120] width 56 height 6
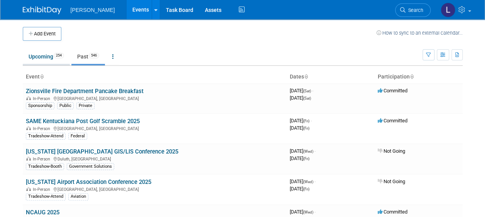
click at [54, 56] on link "Upcoming 254" at bounding box center [46, 56] width 47 height 15
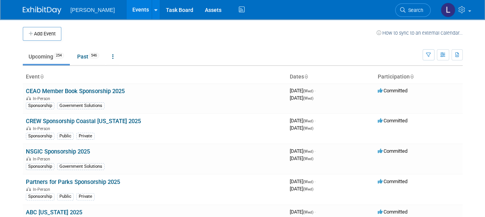
scroll to position [1687, 0]
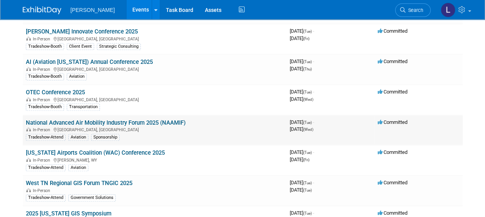
click at [175, 119] on link "National Advanced Air Mobility Industry Forum 2025 (NAAMIF)" at bounding box center [106, 122] width 160 height 7
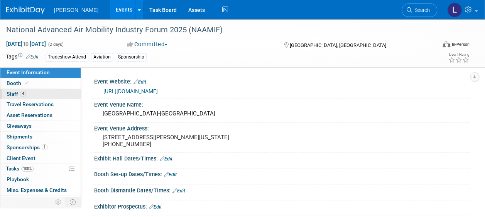
click at [48, 92] on link "4 Staff 4" at bounding box center [40, 94] width 80 height 10
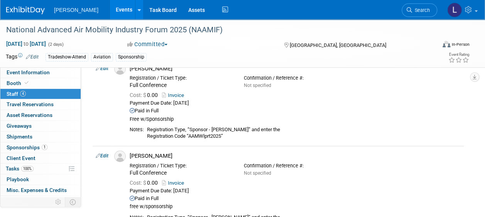
scroll to position [231, 0]
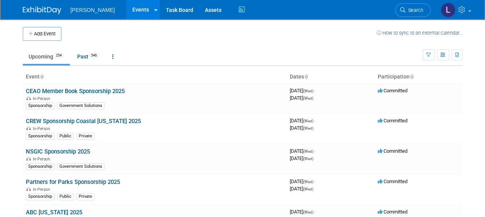
scroll to position [1687, 0]
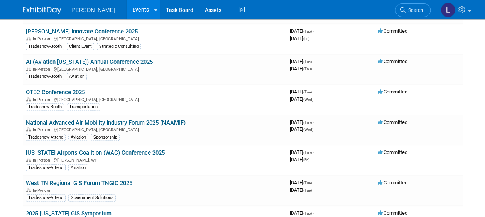
click at [151, 119] on link "National Advanced Air Mobility Industry Forum 2025 (NAAMIF)" at bounding box center [106, 122] width 160 height 7
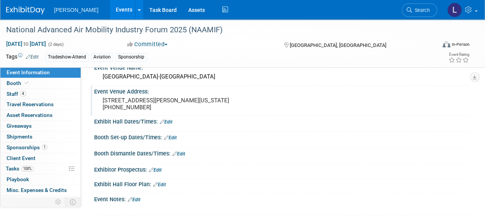
scroll to position [39, 0]
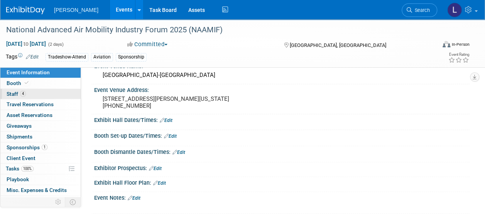
click at [54, 95] on link "4 Staff 4" at bounding box center [40, 94] width 80 height 10
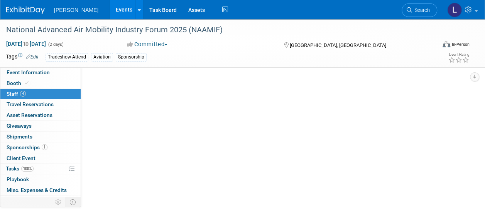
scroll to position [0, 0]
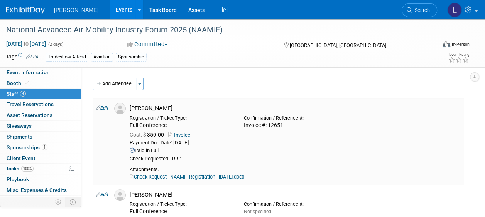
click at [102, 108] on link "Edit" at bounding box center [102, 108] width 13 height 5
select select "80f39821-f77f-477d-86e4-b14b20e08693"
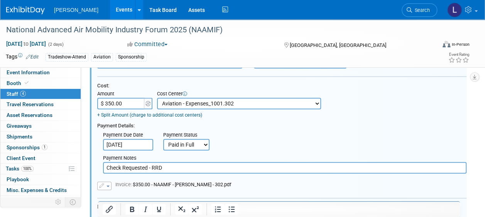
scroll to position [203, 0]
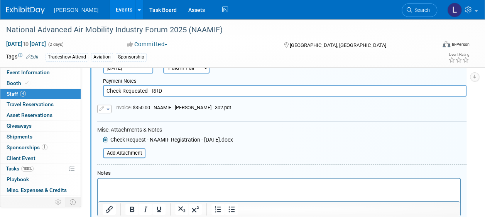
click at [155, 178] on div at bounding box center [278, 197] width 363 height 39
click at [155, 184] on p "Rich Text Area. Press ALT-0 for help." at bounding box center [279, 186] width 353 height 8
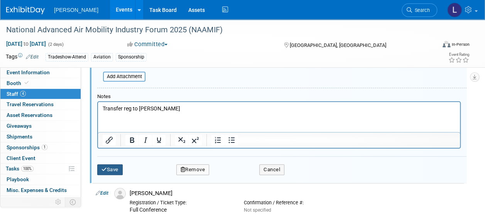
scroll to position [280, 0]
click at [116, 167] on button "Save" at bounding box center [109, 169] width 25 height 11
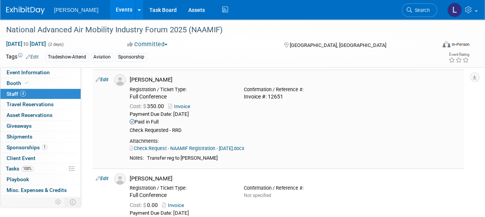
scroll to position [0, 0]
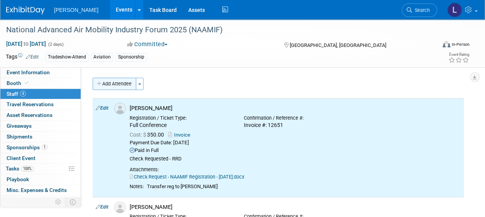
click at [117, 84] on button "Add Attendee" at bounding box center [115, 84] width 44 height 12
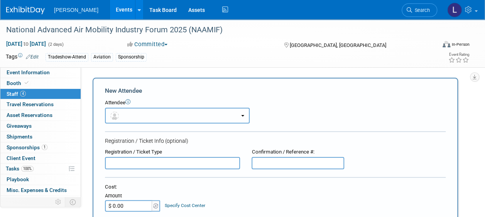
click at [148, 120] on button "button" at bounding box center [177, 116] width 145 height 16
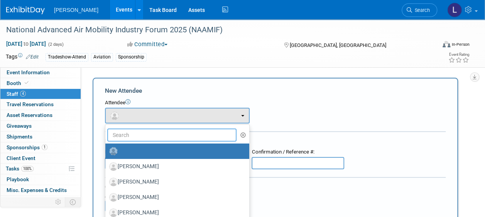
click at [147, 129] on input "text" at bounding box center [171, 135] width 129 height 13
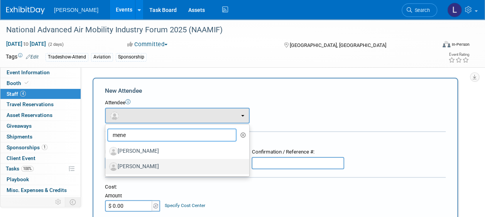
type input "mene"
click at [152, 163] on label "[PERSON_NAME]" at bounding box center [175, 167] width 132 height 12
click at [106, 163] on input "[PERSON_NAME]" at bounding box center [103, 165] width 5 height 5
select select "f594bf42-ac77-4db9-8d0c-4dabc4ec1259"
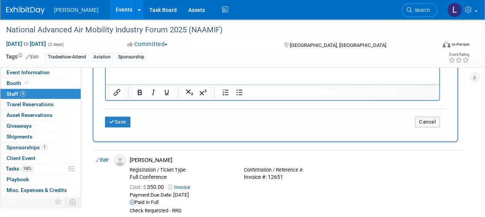
scroll to position [193, 0]
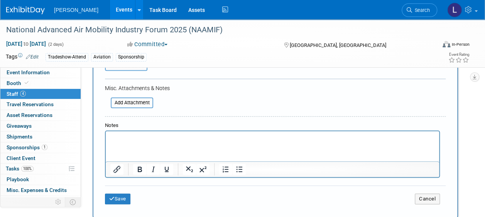
click at [170, 127] on div "Notes" at bounding box center [272, 125] width 335 height 7
click at [178, 138] on p "Rich Text Area. Press ALT-0 for help." at bounding box center [272, 139] width 324 height 8
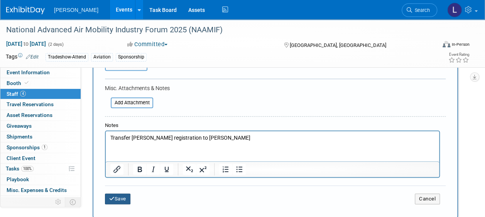
click at [118, 199] on button "Save" at bounding box center [117, 199] width 25 height 11
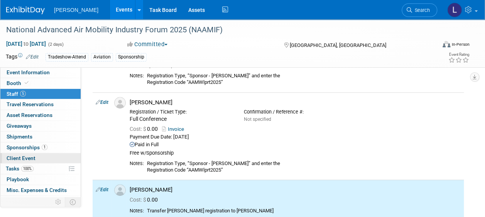
drag, startPoint x: 42, startPoint y: 164, endPoint x: 47, endPoint y: 159, distance: 7.4
click at [42, 164] on link "100% Tasks 100%" at bounding box center [40, 169] width 80 height 10
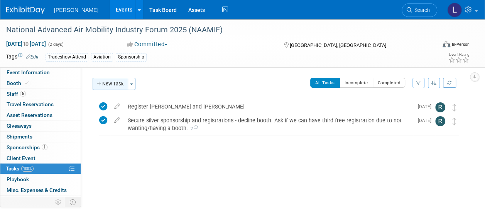
click at [116, 86] on button "New Task" at bounding box center [110, 84] width 35 height 12
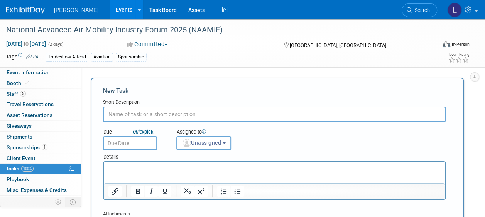
click at [144, 113] on input "text" at bounding box center [274, 114] width 342 height 15
type input "Transfer [PERSON_NAME] registration to [PERSON_NAME]"
click at [137, 147] on input "text" at bounding box center [130, 143] width 54 height 14
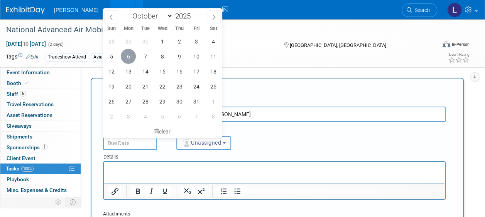
click at [127, 55] on span "6" at bounding box center [128, 56] width 15 height 15
type input "Oct 6, 2025"
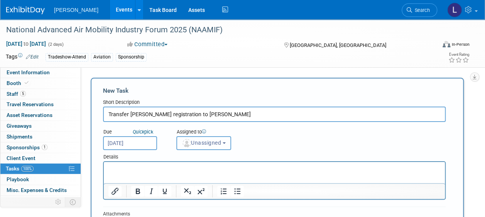
click at [199, 141] on span "Unassigned" at bounding box center [201, 143] width 39 height 6
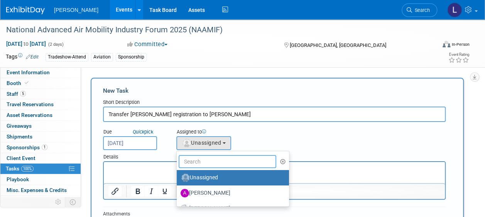
click at [200, 157] on input "text" at bounding box center [227, 161] width 98 height 13
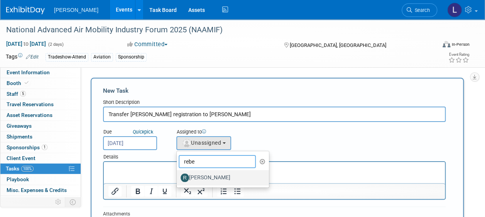
type input "rebe"
click at [207, 179] on label "[PERSON_NAME]" at bounding box center [220, 178] width 81 height 12
click at [178, 179] on input "[PERSON_NAME]" at bounding box center [175, 177] width 5 height 5
select select "844a177d-a181-44ff-a72a-5731d68e4351"
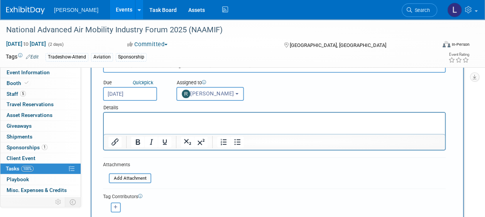
scroll to position [77, 0]
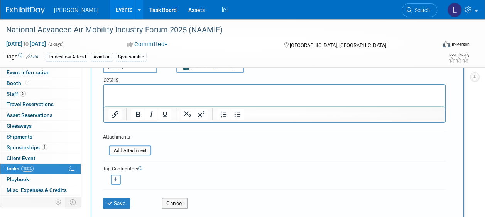
click at [114, 180] on icon "button" at bounding box center [116, 180] width 4 height 4
select select
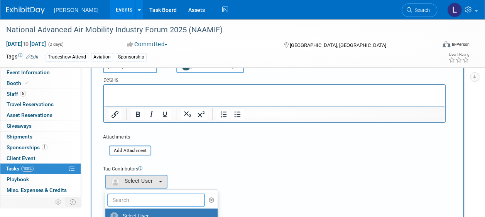
click at [121, 194] on input "text" at bounding box center [156, 200] width 98 height 13
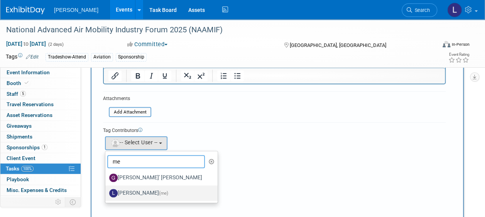
type input "me"
click at [133, 189] on label "[PERSON_NAME] (me)" at bounding box center [159, 193] width 101 height 12
click at [106, 190] on input "[PERSON_NAME] (me)" at bounding box center [103, 192] width 5 height 5
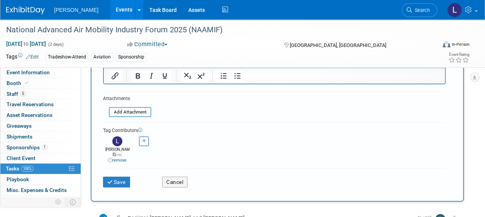
scroll to position [187, 0]
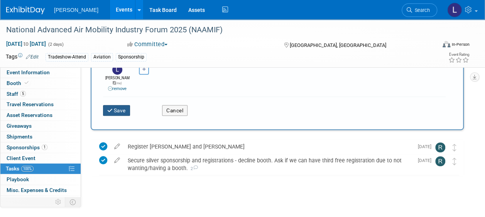
click at [118, 105] on button "Save" at bounding box center [116, 110] width 27 height 11
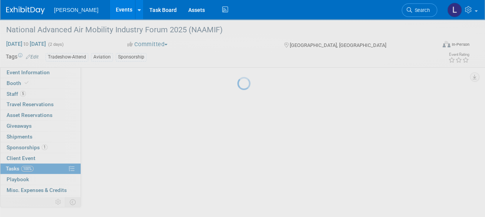
scroll to position [35, 0]
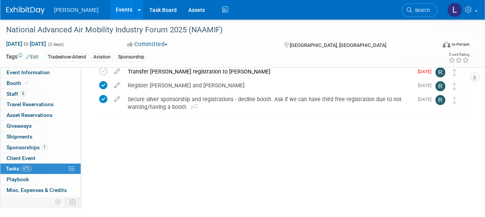
click at [110, 8] on link "Events" at bounding box center [124, 9] width 28 height 19
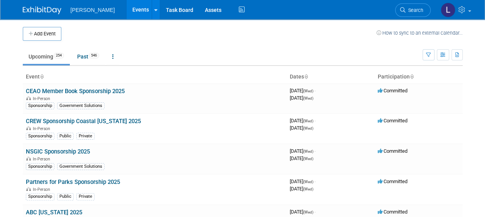
scroll to position [2439, 0]
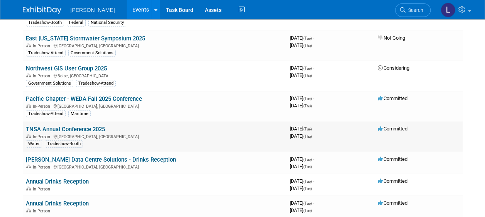
click at [100, 126] on link "TNSA Annual Conference 2025" at bounding box center [65, 129] width 79 height 7
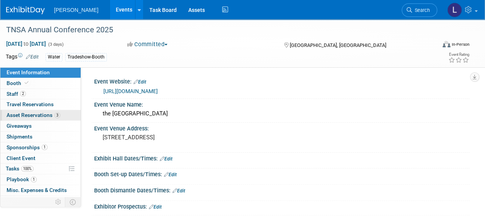
click at [44, 116] on span "Asset Reservations 3" at bounding box center [34, 115] width 54 height 6
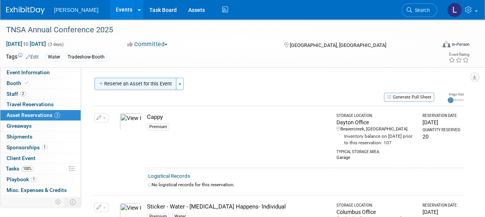
click at [130, 84] on button "Reserve an Asset for this Event" at bounding box center [135, 84] width 82 height 12
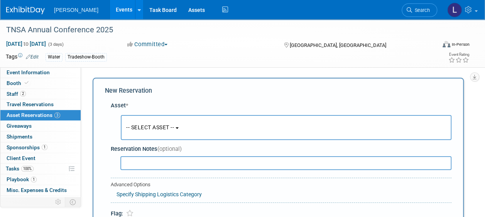
scroll to position [7, 0]
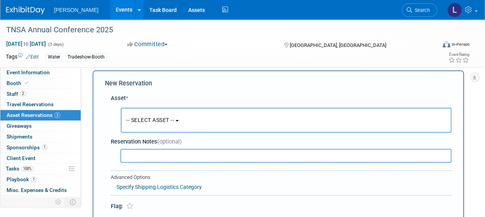
click at [169, 118] on span "-- SELECT ASSET --" at bounding box center [150, 120] width 48 height 6
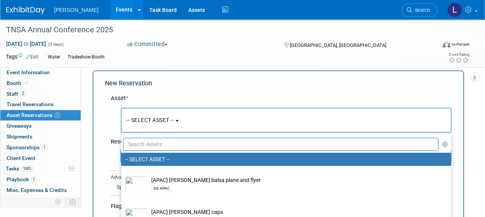
click at [163, 138] on ul "-- SELECT ASSET -- [APAC] Woolpert balsa plane and flyer GS APAC [APAC] Woolper…" at bounding box center [286, 187] width 330 height 106
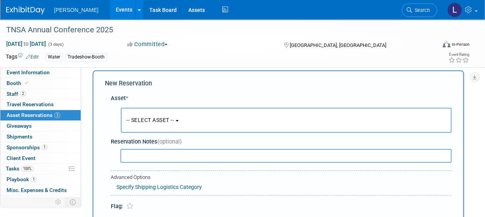
click at [161, 122] on span "-- SELECT ASSET --" at bounding box center [150, 120] width 48 height 6
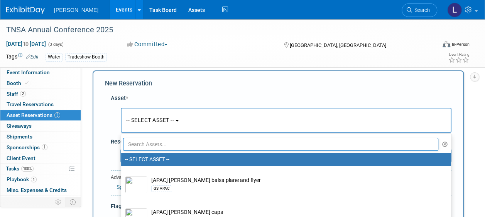
click at [162, 146] on input "text" at bounding box center [280, 144] width 315 height 13
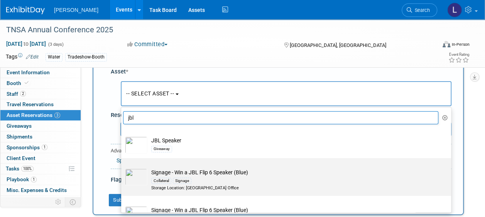
scroll to position [46, 0]
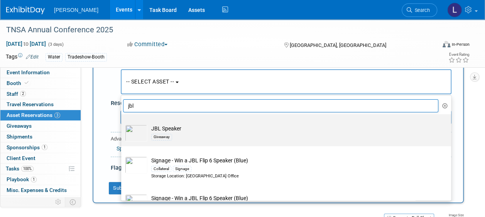
type input "jbl"
click at [214, 131] on td "JBL Speaker Giveaway" at bounding box center [291, 133] width 288 height 17
click at [122, 124] on input "JBL Speaker Giveaway" at bounding box center [119, 121] width 5 height 5
select select "10723120"
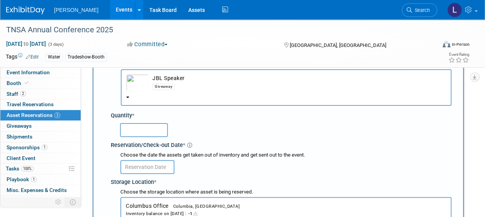
click at [155, 131] on input "text" at bounding box center [144, 130] width 48 height 14
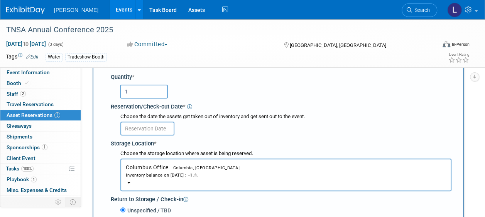
type input "1"
click at [234, 179] on button "Columbus Office Columbia, SC Inventory balance on Oct 6, 2025 : -1" at bounding box center [285, 175] width 331 height 33
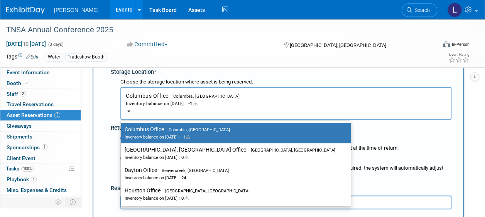
scroll to position [200, 0]
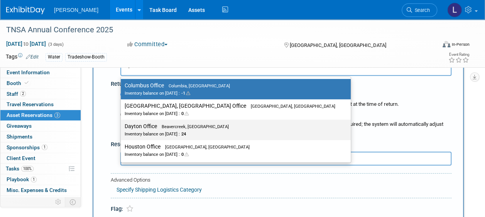
click at [192, 125] on span "Beavercreek, OH" at bounding box center [193, 126] width 72 height 5
click at [122, 125] on input "Dayton Office Beavercreek, OH Inventory balance on Oct 6, 2025 : 24" at bounding box center [119, 126] width 5 height 5
select select "11223930"
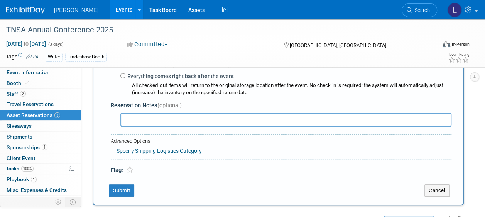
scroll to position [316, 0]
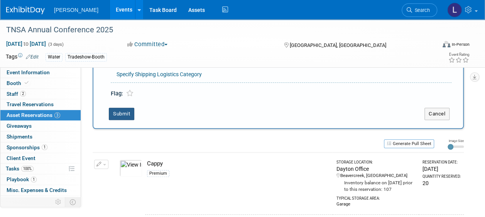
click at [126, 112] on button "Submit" at bounding box center [121, 114] width 25 height 12
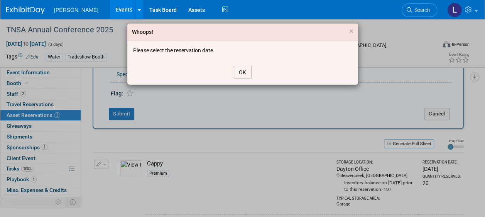
drag, startPoint x: 250, startPoint y: 70, endPoint x: 242, endPoint y: 75, distance: 9.2
click at [249, 70] on button "OK" at bounding box center [243, 72] width 18 height 13
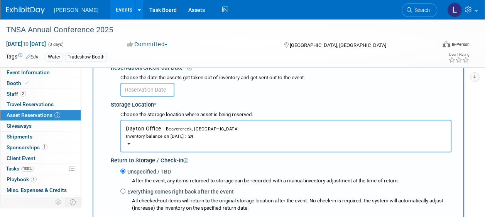
scroll to position [123, 0]
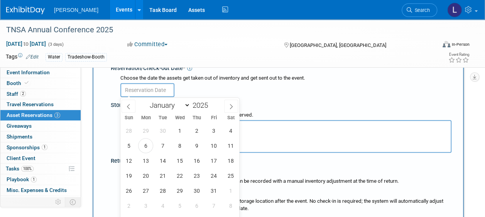
click at [160, 89] on input "text" at bounding box center [147, 90] width 54 height 14
click at [146, 147] on span "6" at bounding box center [145, 145] width 15 height 15
type input "Oct 6, 2025"
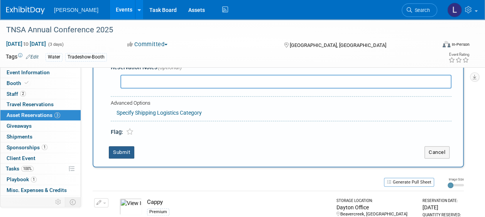
drag, startPoint x: 121, startPoint y: 150, endPoint x: 157, endPoint y: 144, distance: 36.7
click at [121, 150] on button "Submit" at bounding box center [121, 152] width 25 height 12
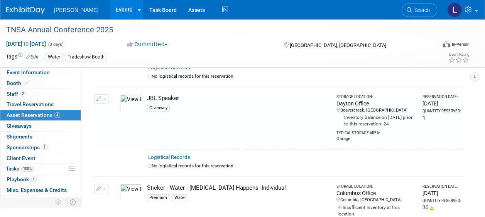
scroll to position [98, 0]
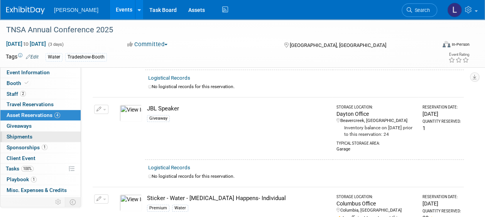
click at [39, 133] on link "0 Shipments 0" at bounding box center [40, 137] width 80 height 10
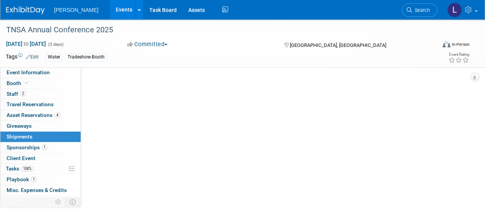
scroll to position [0, 0]
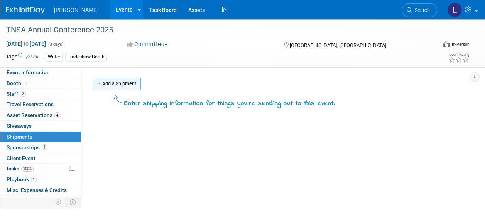
click at [106, 80] on link "Add a Shipment" at bounding box center [117, 84] width 48 height 12
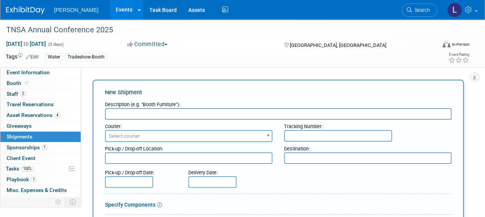
click at [182, 113] on input "text" at bounding box center [278, 114] width 346 height 12
click at [193, 112] on input "Ship to James Riddle -" at bounding box center [278, 114] width 346 height 12
paste input "209 Royal Creek Drive Lexington, SC 29072"
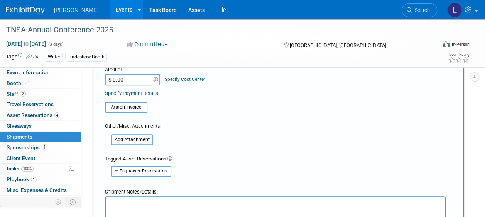
scroll to position [270, 0]
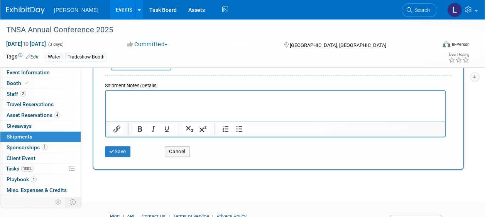
type input "Ship to James Riddle - 209 Royal Creek Drive Lexington, SC 29072"
click at [175, 92] on html at bounding box center [275, 96] width 339 height 11
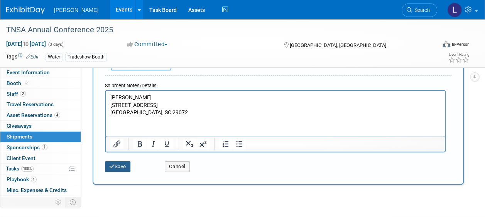
click at [118, 167] on button "Save" at bounding box center [117, 167] width 25 height 11
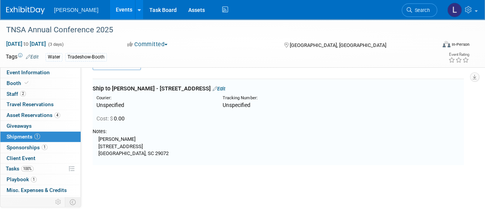
scroll to position [0, 0]
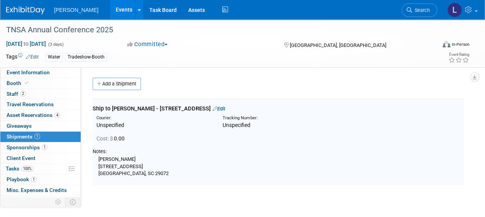
click at [225, 107] on link "Edit" at bounding box center [218, 109] width 13 height 6
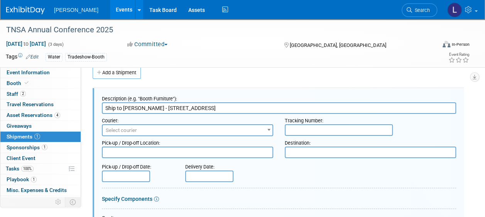
scroll to position [50, 0]
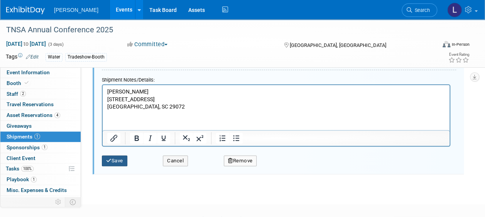
click at [120, 156] on button "Save" at bounding box center [114, 161] width 25 height 11
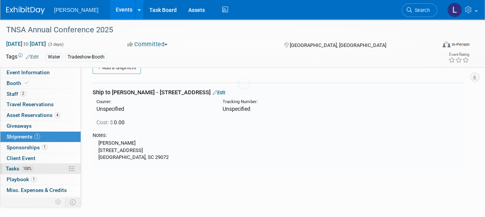
scroll to position [11, 0]
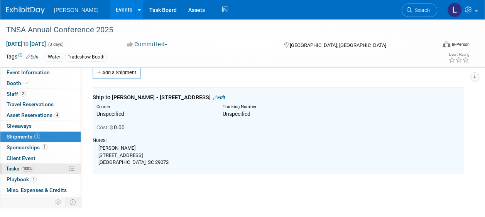
click at [39, 168] on link "100% Tasks 100%" at bounding box center [40, 169] width 80 height 10
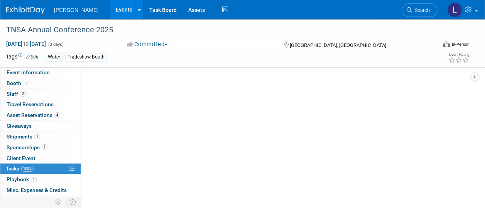
scroll to position [0, 0]
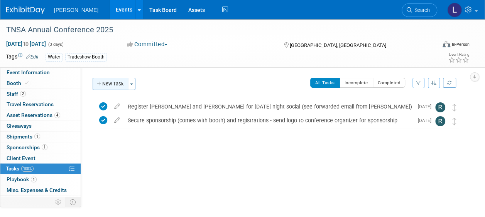
click at [108, 86] on button "New Task" at bounding box center [110, 84] width 35 height 12
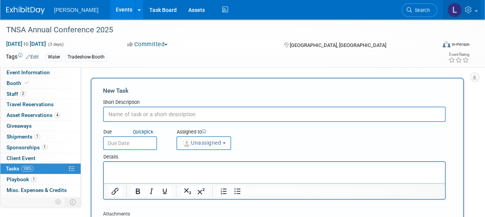
type input "H"
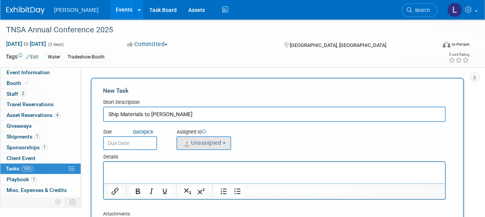
type input "Ship Materials to James Riddle"
click at [204, 148] on button "Unassigned" at bounding box center [203, 143] width 55 height 14
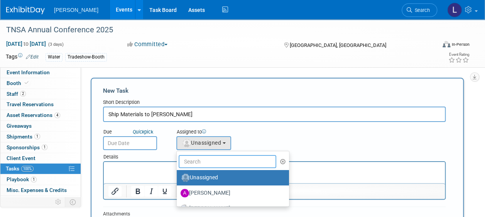
click at [197, 167] on input "text" at bounding box center [227, 161] width 98 height 13
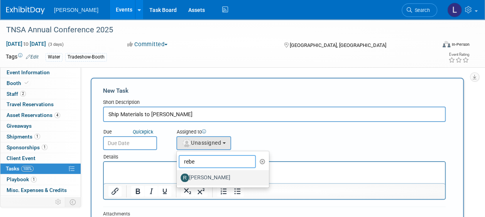
type input "rebe"
drag, startPoint x: 206, startPoint y: 177, endPoint x: 146, endPoint y: 147, distance: 67.1
click at [206, 177] on label "[PERSON_NAME]" at bounding box center [220, 178] width 81 height 12
click at [178, 177] on input "[PERSON_NAME]" at bounding box center [175, 177] width 5 height 5
select select "844a177d-a181-44ff-a72a-5731d68e4351"
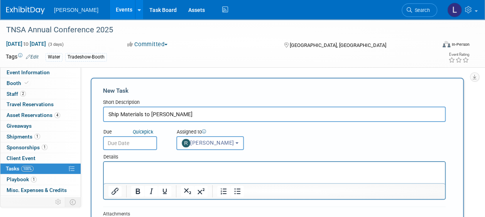
click at [132, 143] on input "text" at bounding box center [130, 143] width 54 height 14
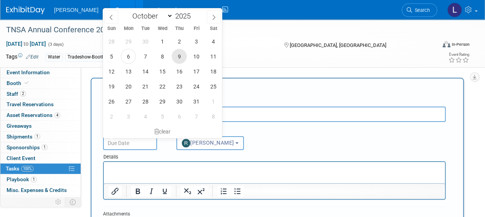
click at [182, 54] on span "9" at bounding box center [179, 56] width 15 height 15
type input "Oct 9, 2025"
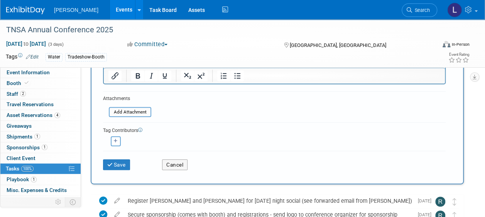
scroll to position [77, 0]
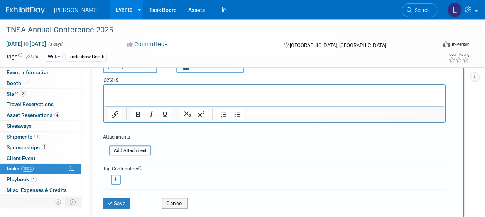
click at [190, 88] on p "Rich Text Area. Press ALT-0 for help." at bounding box center [274, 92] width 332 height 8
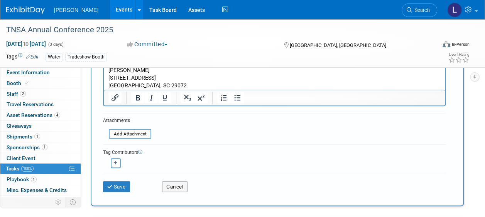
scroll to position [116, 0]
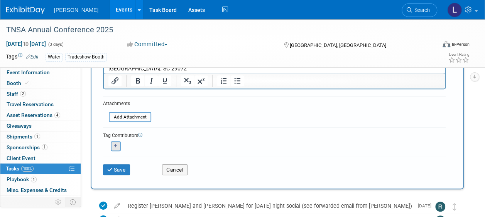
click at [119, 146] on button "button" at bounding box center [116, 146] width 10 height 10
select select
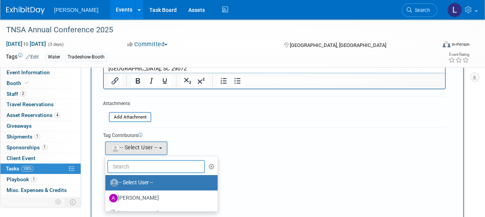
click at [138, 170] on input "text" at bounding box center [156, 166] width 98 height 13
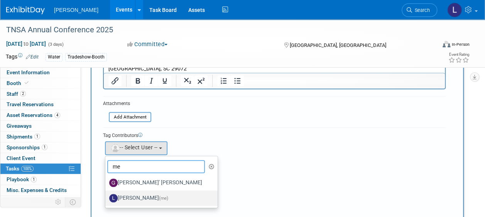
type input "me"
click at [140, 197] on label "[PERSON_NAME] (me)" at bounding box center [159, 198] width 101 height 12
click at [106, 197] on input "[PERSON_NAME] (me)" at bounding box center [103, 197] width 5 height 5
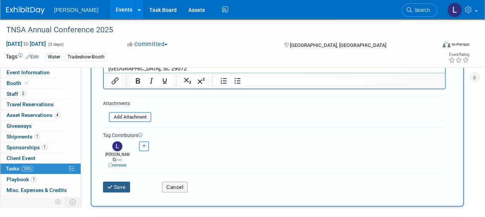
click at [128, 182] on button "Save" at bounding box center [116, 187] width 27 height 11
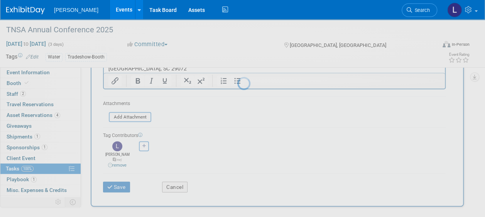
scroll to position [35, 0]
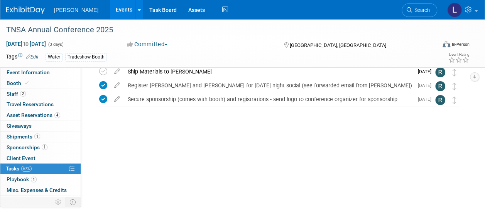
click at [110, 12] on link "Events" at bounding box center [124, 9] width 28 height 19
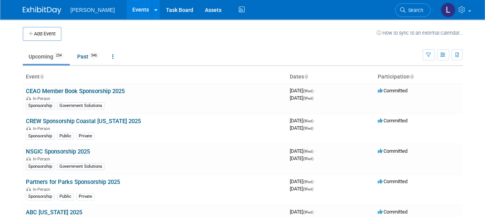
scroll to position [1687, 0]
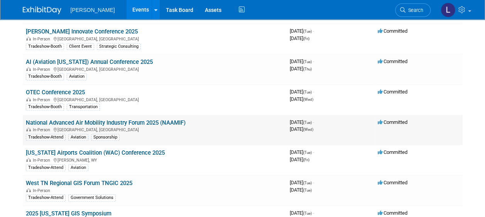
click at [170, 119] on link "National Advanced Air Mobility Industry Forum 2025 (NAAMIF)" at bounding box center [106, 122] width 160 height 7
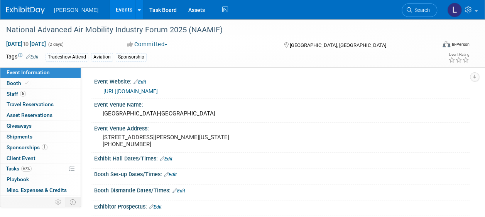
scroll to position [39, 0]
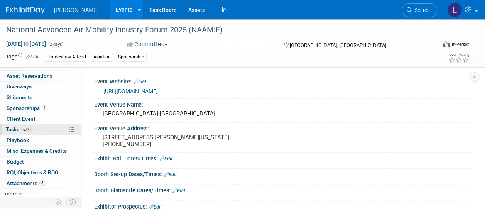
click at [42, 127] on link "67% Tasks 67%" at bounding box center [40, 129] width 80 height 10
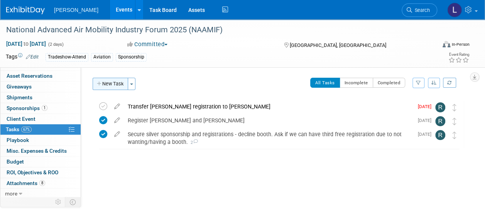
click at [106, 85] on button "New Task" at bounding box center [110, 84] width 35 height 12
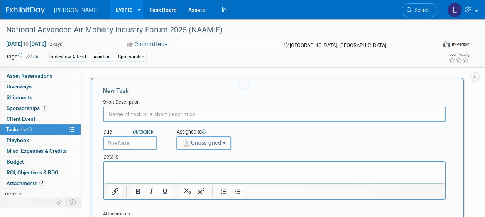
scroll to position [0, 0]
type input "Request list of registrants/roster"
click at [136, 144] on input "text" at bounding box center [130, 143] width 54 height 14
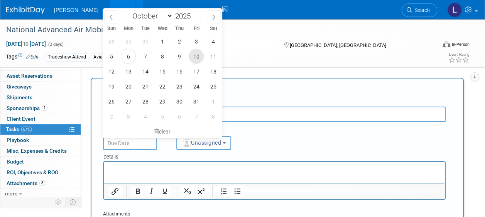
click at [193, 51] on span "10" at bounding box center [195, 56] width 15 height 15
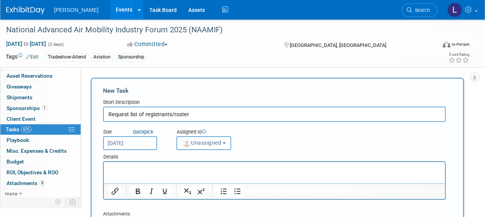
click at [135, 142] on input "[DATE]" at bounding box center [130, 143] width 54 height 14
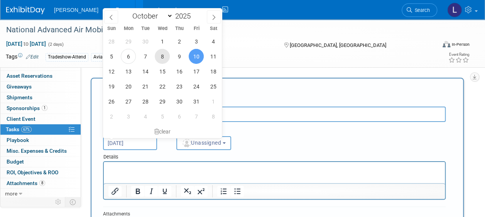
drag, startPoint x: 159, startPoint y: 57, endPoint x: 177, endPoint y: 77, distance: 26.8
click at [160, 57] on span "8" at bounding box center [162, 56] width 15 height 15
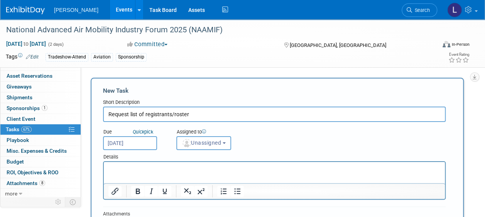
click at [149, 147] on input "[DATE]" at bounding box center [130, 143] width 54 height 14
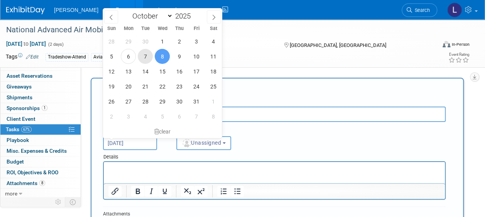
click at [144, 57] on span "7" at bounding box center [145, 56] width 15 height 15
type input "[DATE]"
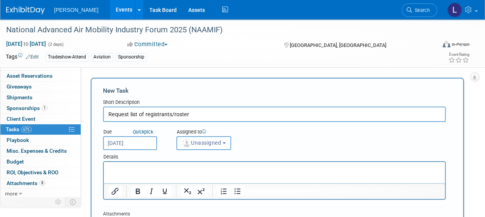
click at [195, 143] on span "Unassigned" at bounding box center [201, 143] width 39 height 6
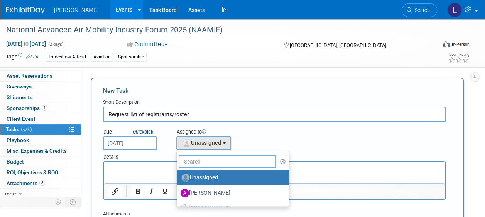
click at [199, 162] on input "text" at bounding box center [227, 161] width 98 height 13
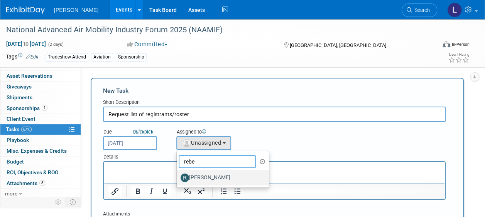
type input "rebe"
click at [200, 173] on label "[PERSON_NAME]" at bounding box center [220, 178] width 81 height 12
click at [178, 175] on input "[PERSON_NAME]" at bounding box center [175, 177] width 5 height 5
select select "844a177d-a181-44ff-a72a-5731d68e4351"
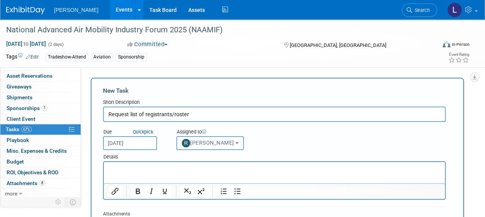
scroll to position [116, 0]
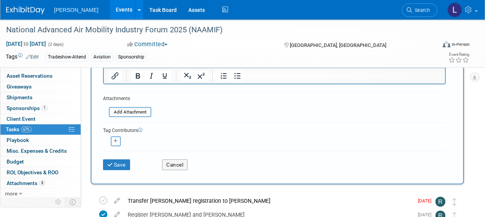
click at [118, 140] on button "button" at bounding box center [116, 141] width 10 height 10
select select
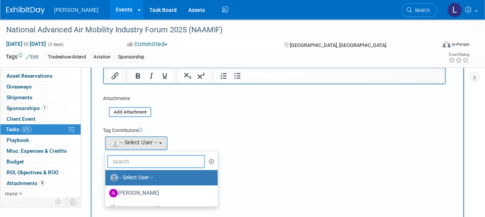
click at [141, 160] on input "text" at bounding box center [156, 161] width 98 height 13
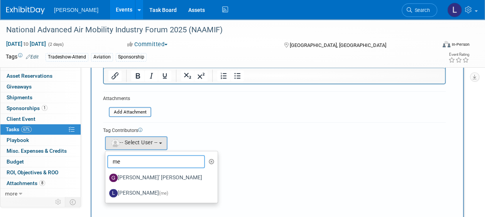
type input "me"
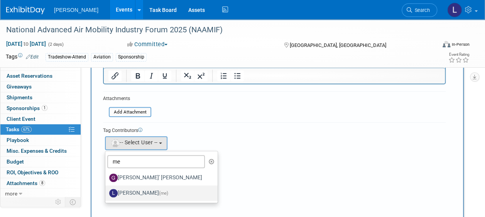
click at [141, 190] on label "[PERSON_NAME] (me)" at bounding box center [159, 193] width 101 height 12
click at [106, 190] on input "[PERSON_NAME] (me)" at bounding box center [103, 192] width 5 height 5
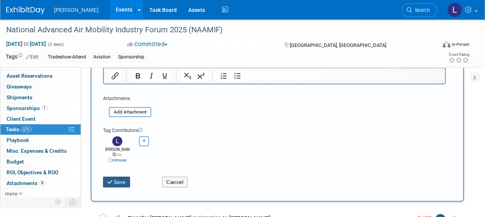
click at [126, 177] on button "Save" at bounding box center [116, 182] width 27 height 11
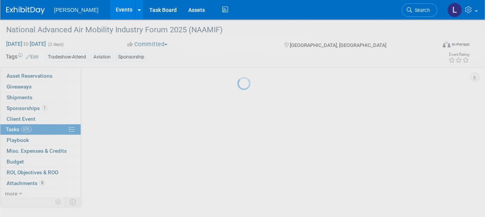
scroll to position [35, 0]
